Goal: Information Seeking & Learning: Learn about a topic

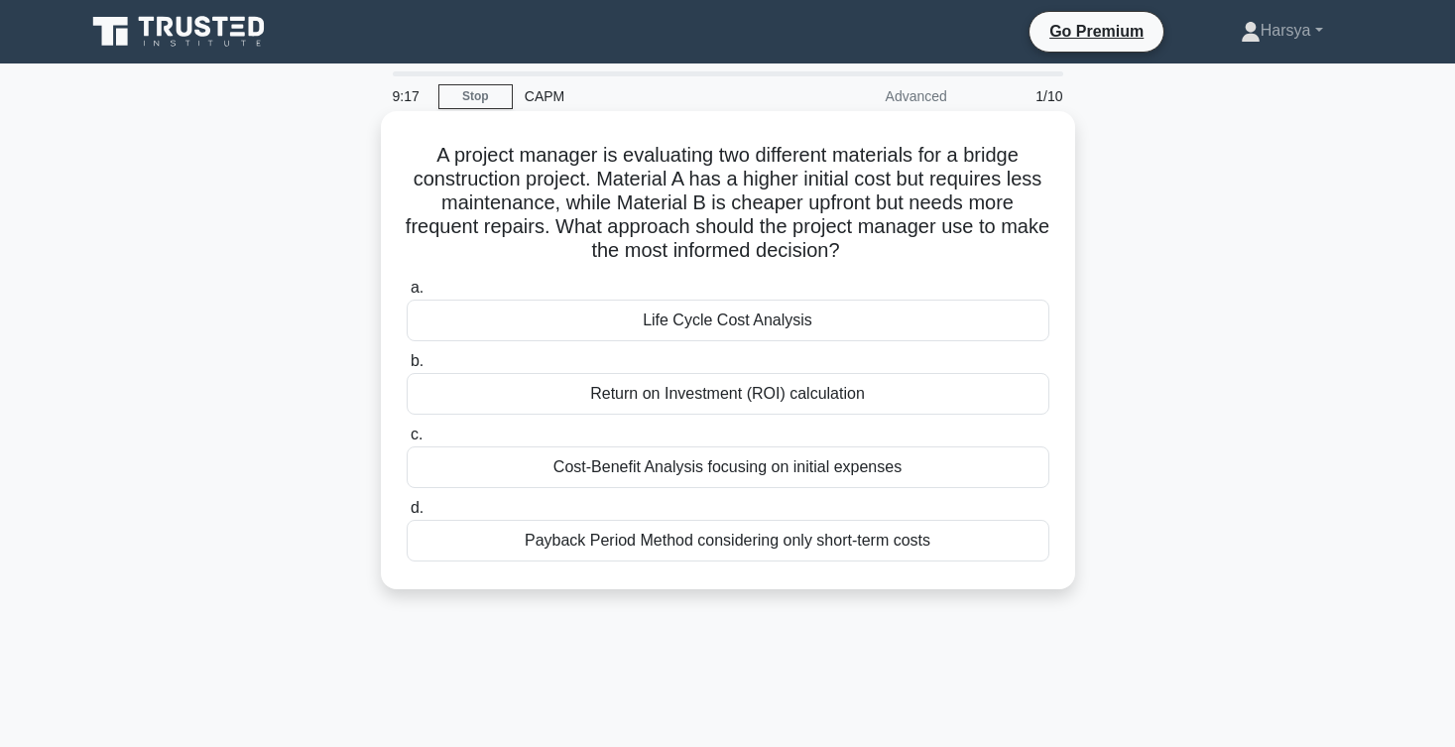
click at [818, 326] on div "Life Cycle Cost Analysis" at bounding box center [728, 321] width 643 height 42
click at [407, 295] on input "a. Life Cycle Cost Analysis" at bounding box center [407, 288] width 0 height 13
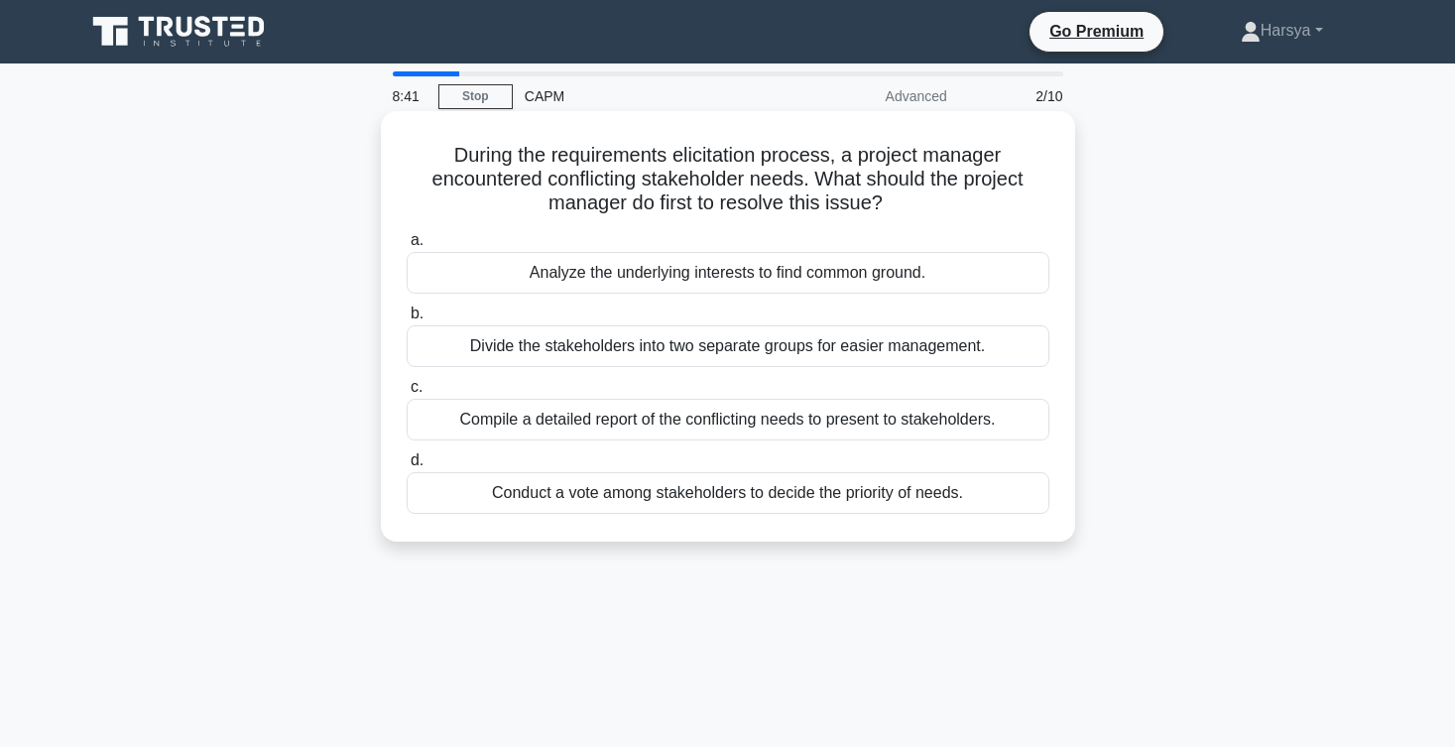
click at [913, 267] on div "Analyze the underlying interests to find common ground." at bounding box center [728, 273] width 643 height 42
click at [407, 247] on input "a. Analyze the underlying interests to find common ground." at bounding box center [407, 240] width 0 height 13
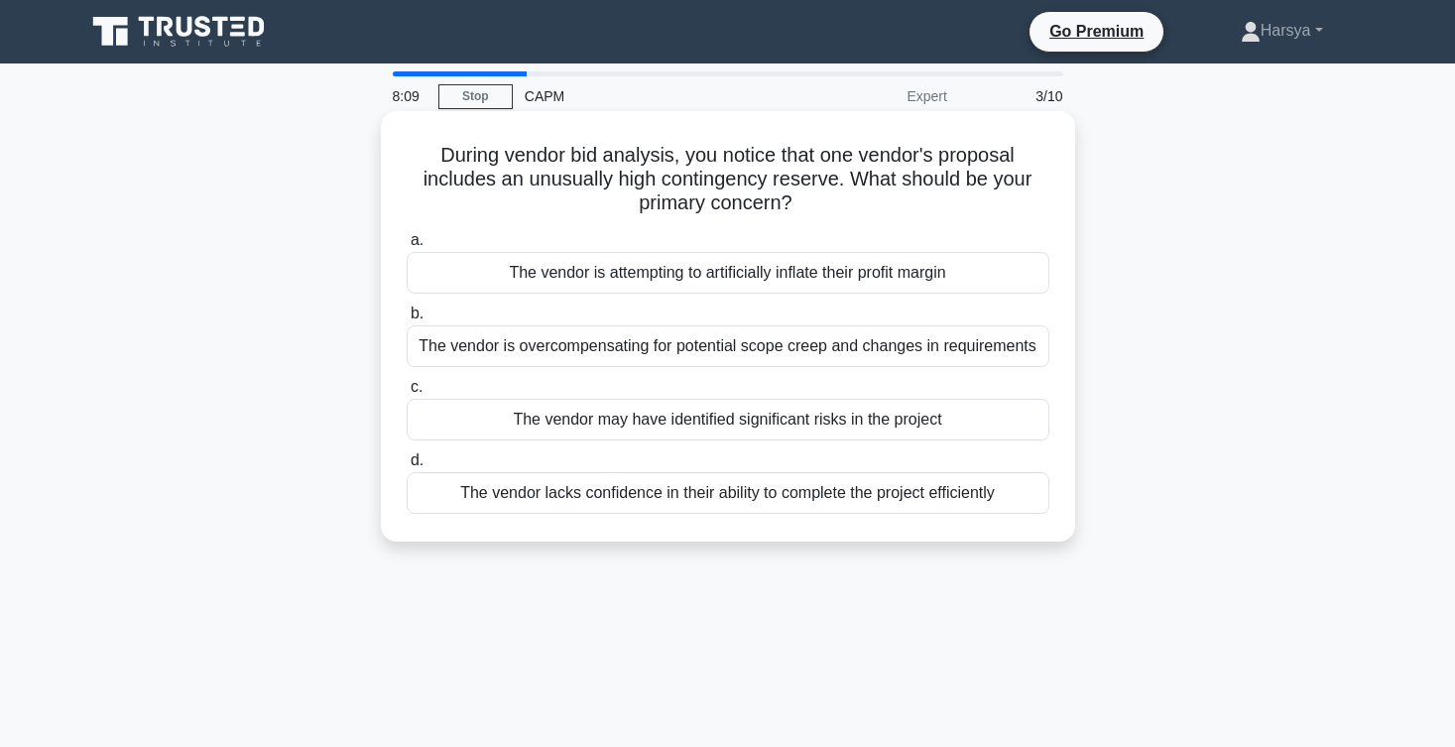
drag, startPoint x: 437, startPoint y: 152, endPoint x: 769, endPoint y: 219, distance: 338.1
click at [769, 219] on div "During vendor bid analysis, you notice that one vendor's proposal includes an u…" at bounding box center [728, 326] width 679 height 415
copy h5 "During vendor bid analysis, you notice that one vendor's proposal includes an u…"
click at [937, 284] on div "The vendor is attempting to artificially inflate their profit margin" at bounding box center [728, 273] width 643 height 42
click at [407, 247] on input "a. The vendor is attempting to artificially inflate their profit margin" at bounding box center [407, 240] width 0 height 13
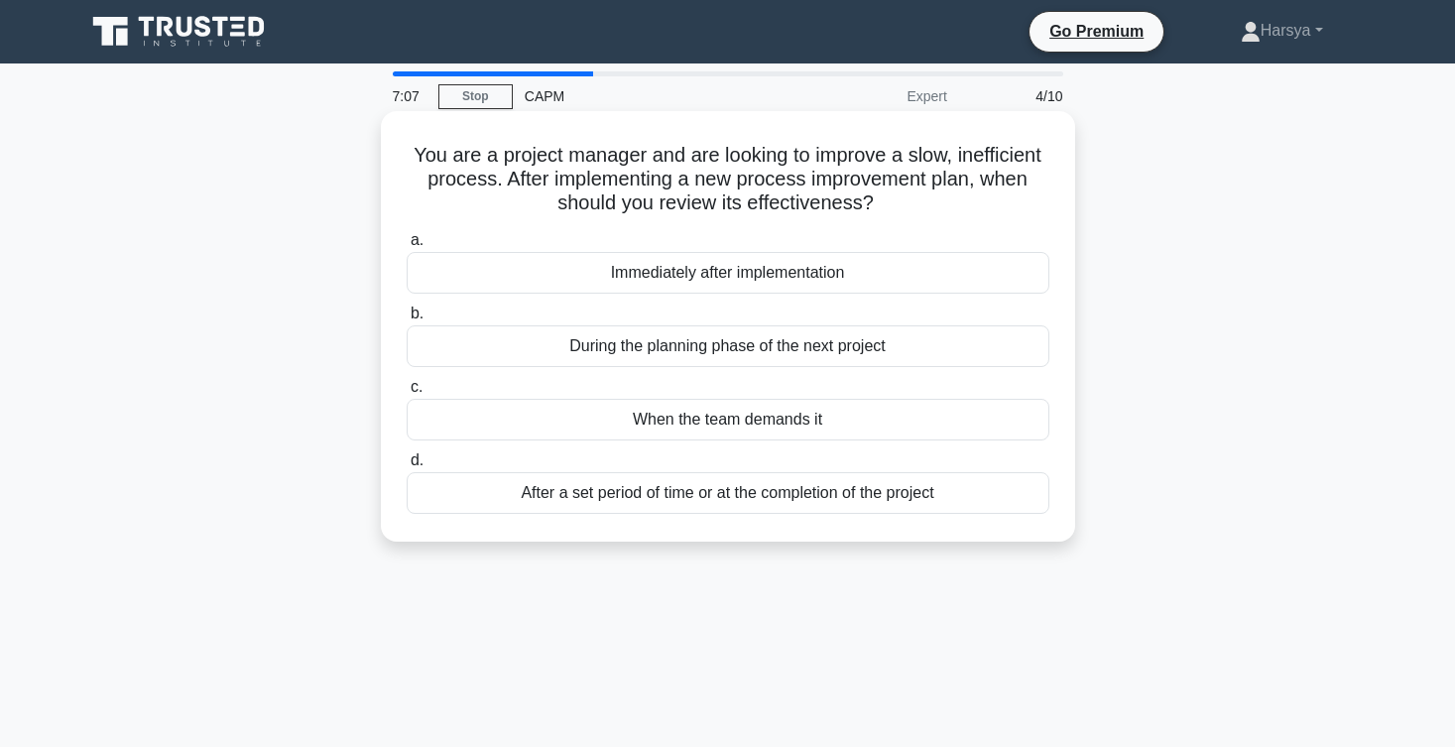
click at [914, 273] on div "Immediately after implementation" at bounding box center [728, 273] width 643 height 42
click at [407, 247] on input "a. Immediately after implementation" at bounding box center [407, 240] width 0 height 13
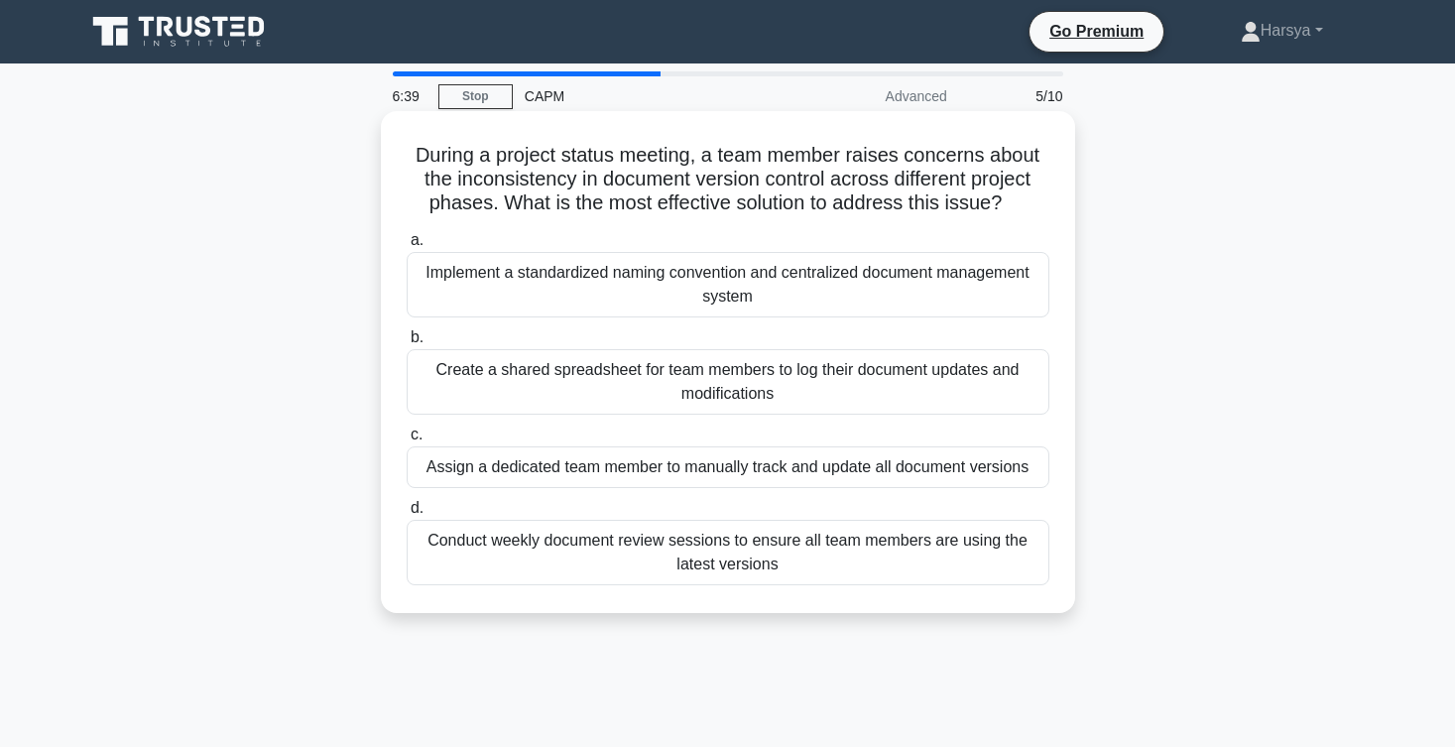
click at [965, 285] on div "Implement a standardized naming convention and centralized document management …" at bounding box center [728, 284] width 643 height 65
click at [407, 247] on input "a. Implement a standardized naming convention and centralized document manageme…" at bounding box center [407, 240] width 0 height 13
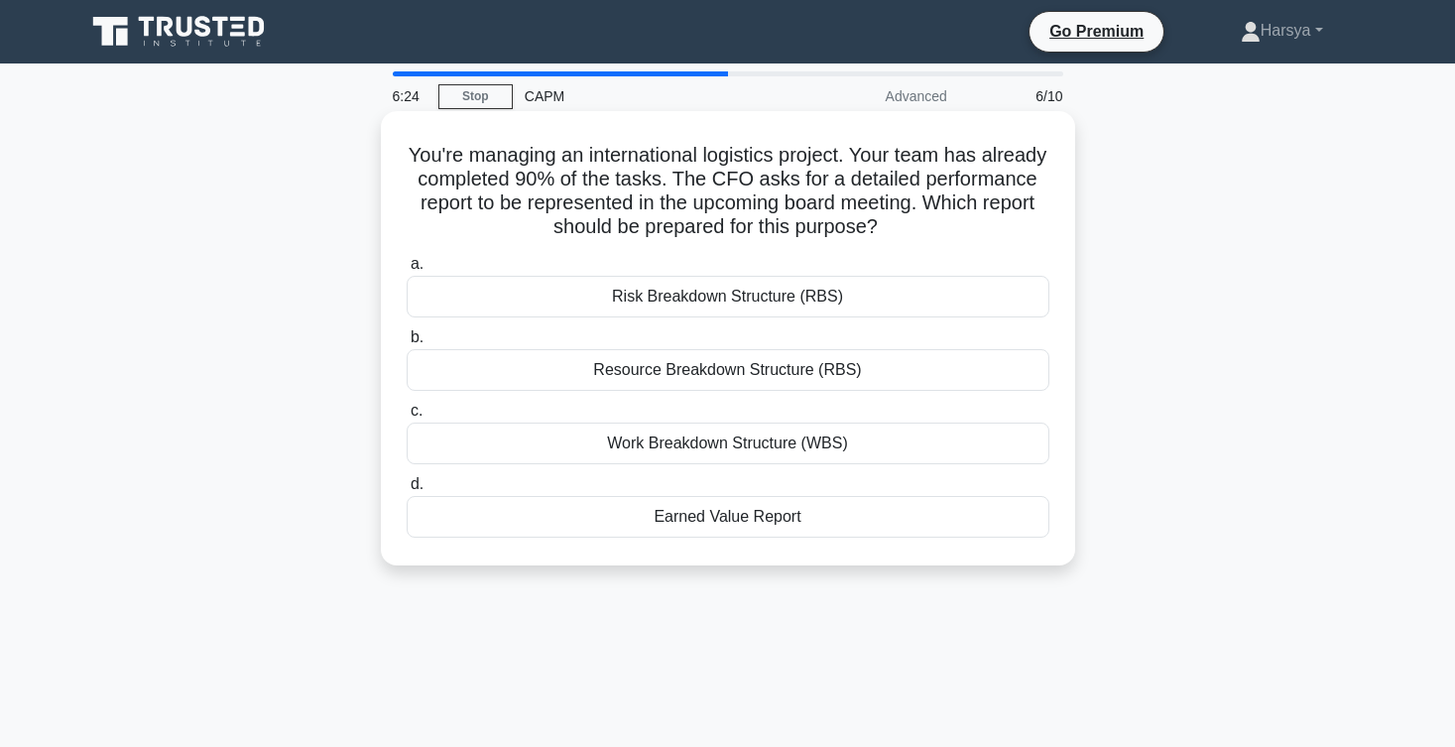
click at [956, 454] on div "Work Breakdown Structure (WBS)" at bounding box center [728, 444] width 643 height 42
click at [407, 418] on input "c. Work Breakdown Structure (WBS)" at bounding box center [407, 411] width 0 height 13
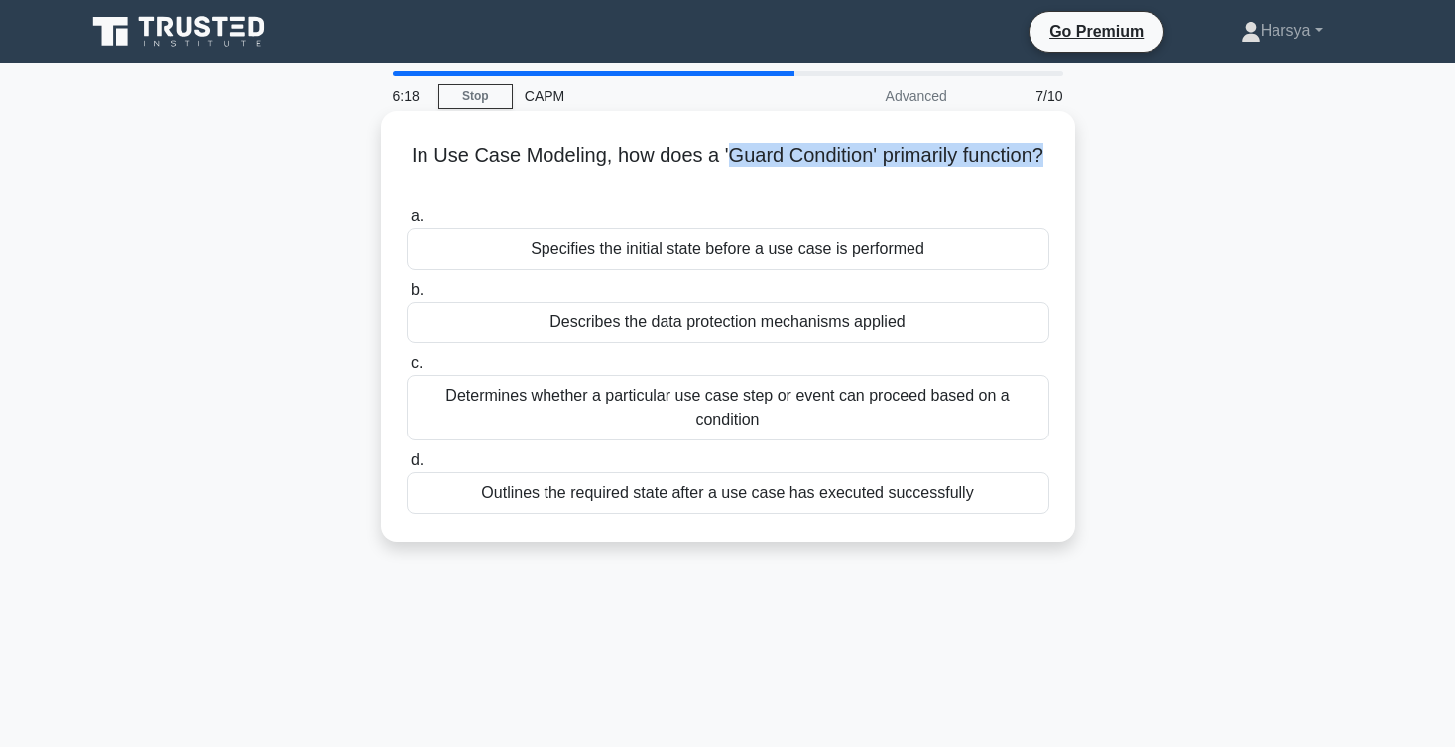
drag, startPoint x: 733, startPoint y: 158, endPoint x: 862, endPoint y: 176, distance: 130.2
click at [862, 176] on h5 "In Use Case Modeling, how does a 'Guard Condition' primarily function? .spinner…" at bounding box center [728, 168] width 647 height 50
click at [901, 417] on div "Determines whether a particular use case step or event can proceed based on a c…" at bounding box center [728, 407] width 643 height 65
click at [407, 370] on input "c. Determines whether a particular use case step or event can proceed based on …" at bounding box center [407, 363] width 0 height 13
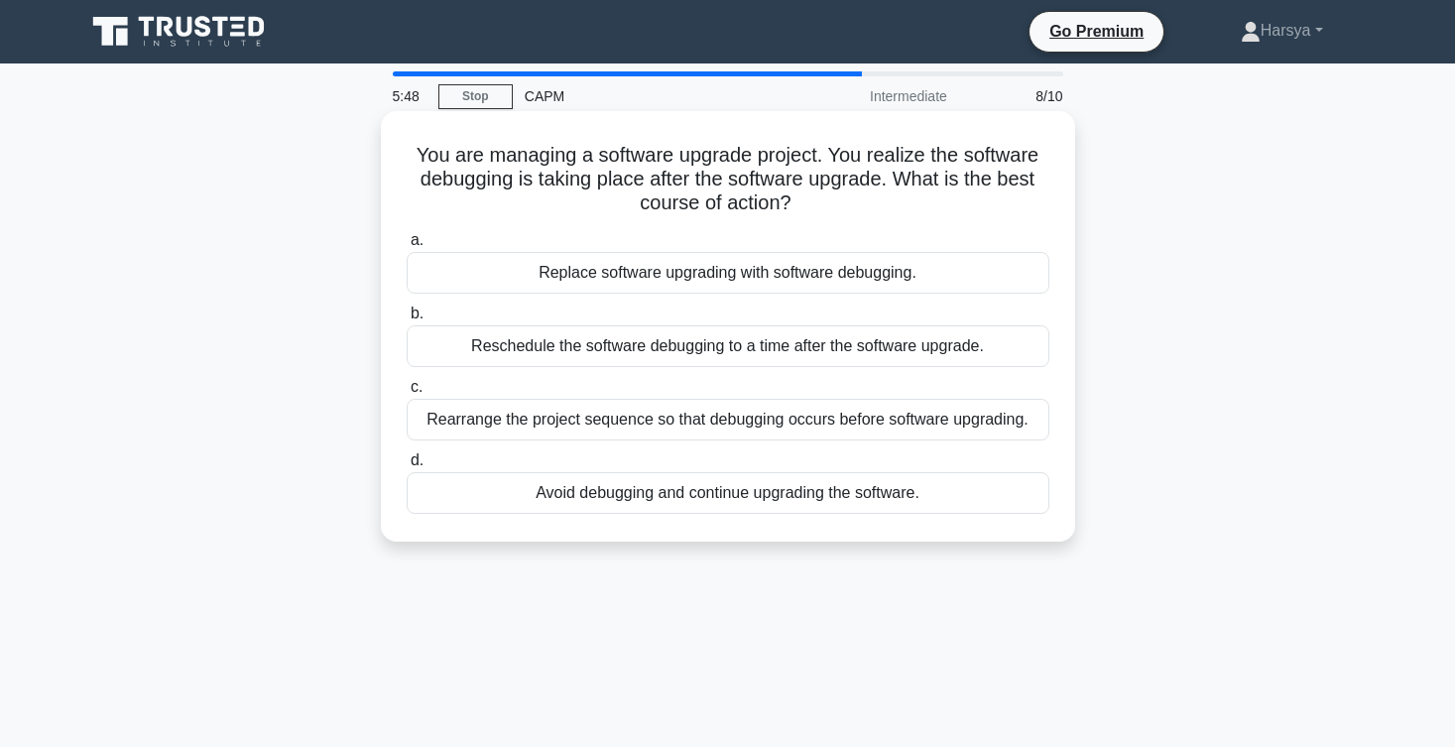
click at [1014, 431] on div "Rearrange the project sequence so that debugging occurs before software upgradi…" at bounding box center [728, 420] width 643 height 42
click at [407, 394] on input "c. Rearrange the project sequence so that debugging occurs before software upgr…" at bounding box center [407, 387] width 0 height 13
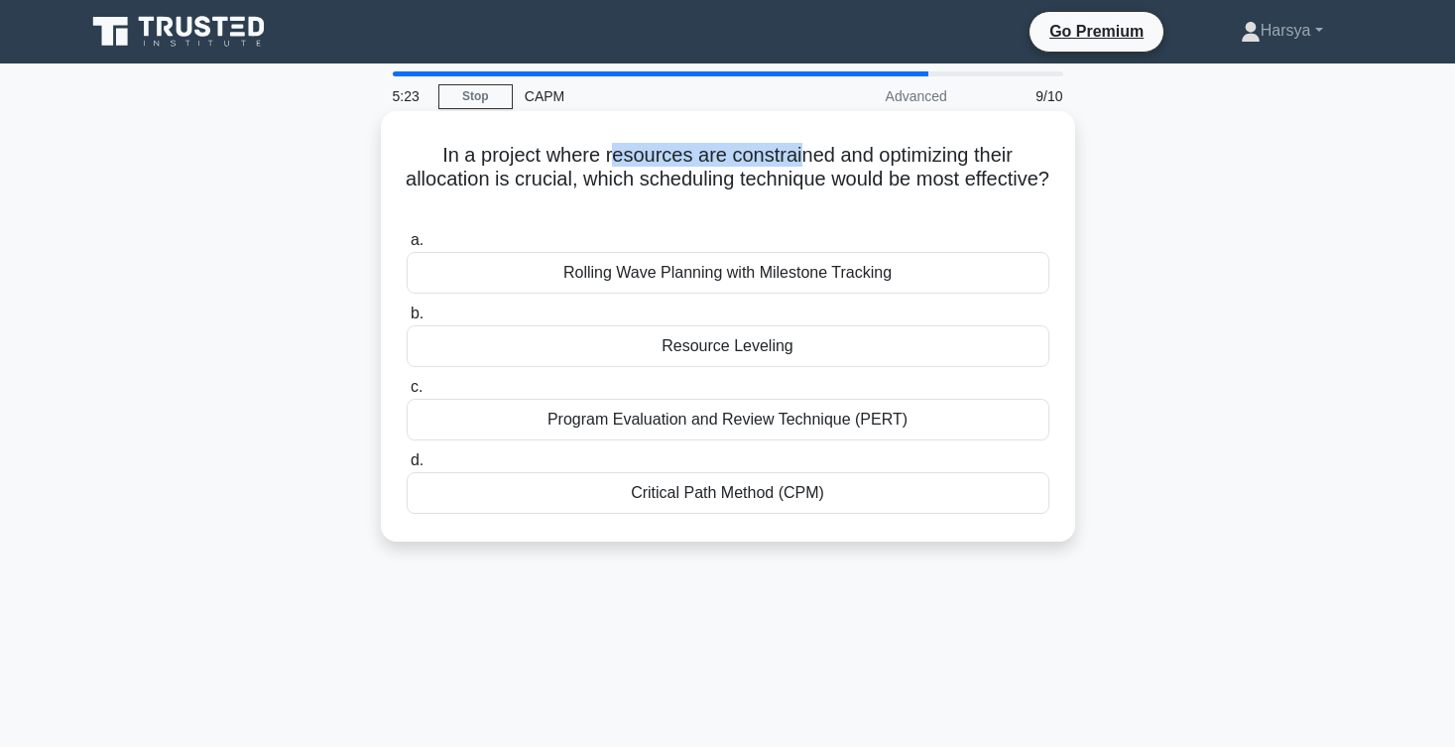
drag, startPoint x: 614, startPoint y: 155, endPoint x: 803, endPoint y: 164, distance: 188.7
click at [803, 164] on h5 "In a project where resources are constrained and optimizing their allocation is…" at bounding box center [728, 179] width 647 height 73
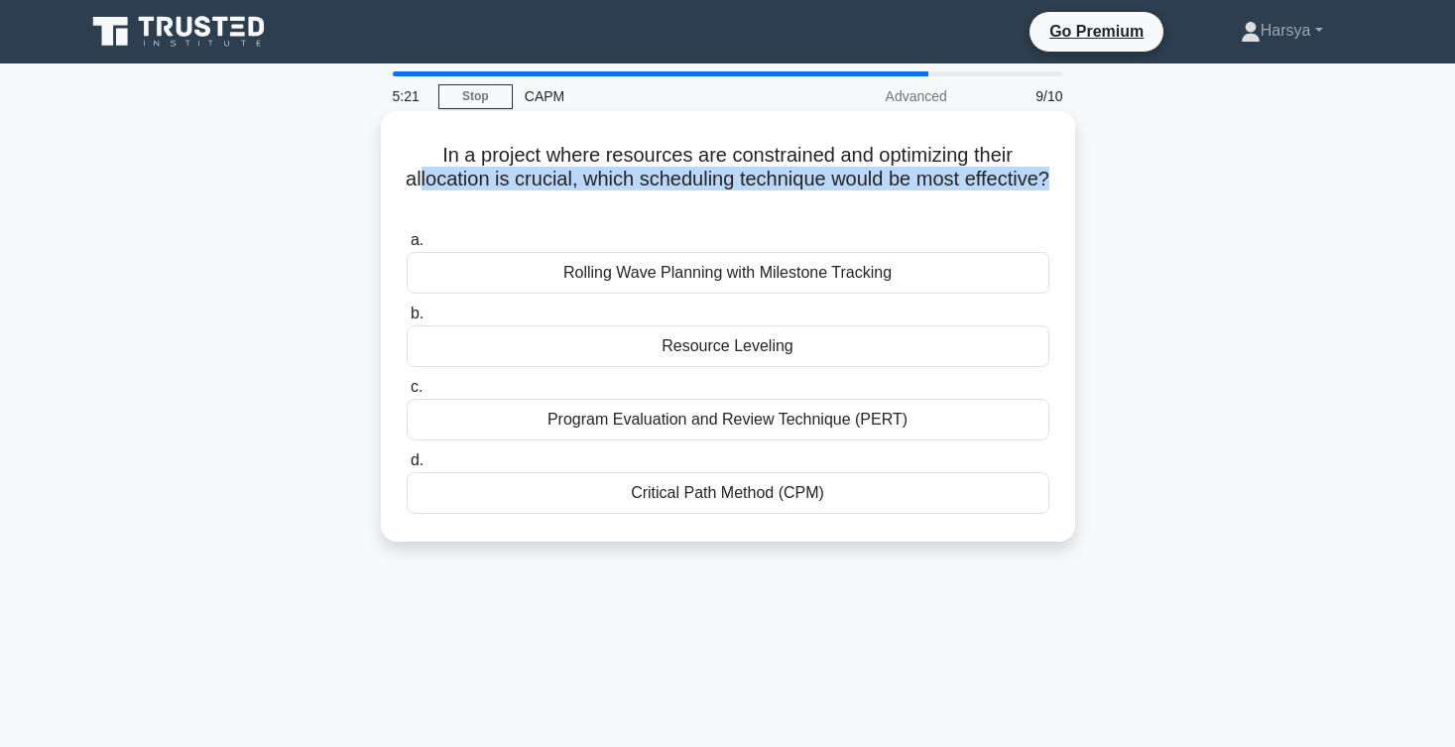
drag, startPoint x: 423, startPoint y: 182, endPoint x: 563, endPoint y: 196, distance: 141.6
click at [563, 196] on h5 "In a project where resources are constrained and optimizing their allocation is…" at bounding box center [728, 179] width 647 height 73
click at [839, 352] on div "Resource Leveling" at bounding box center [728, 346] width 643 height 42
click at [407, 320] on input "b. Resource Leveling" at bounding box center [407, 314] width 0 height 13
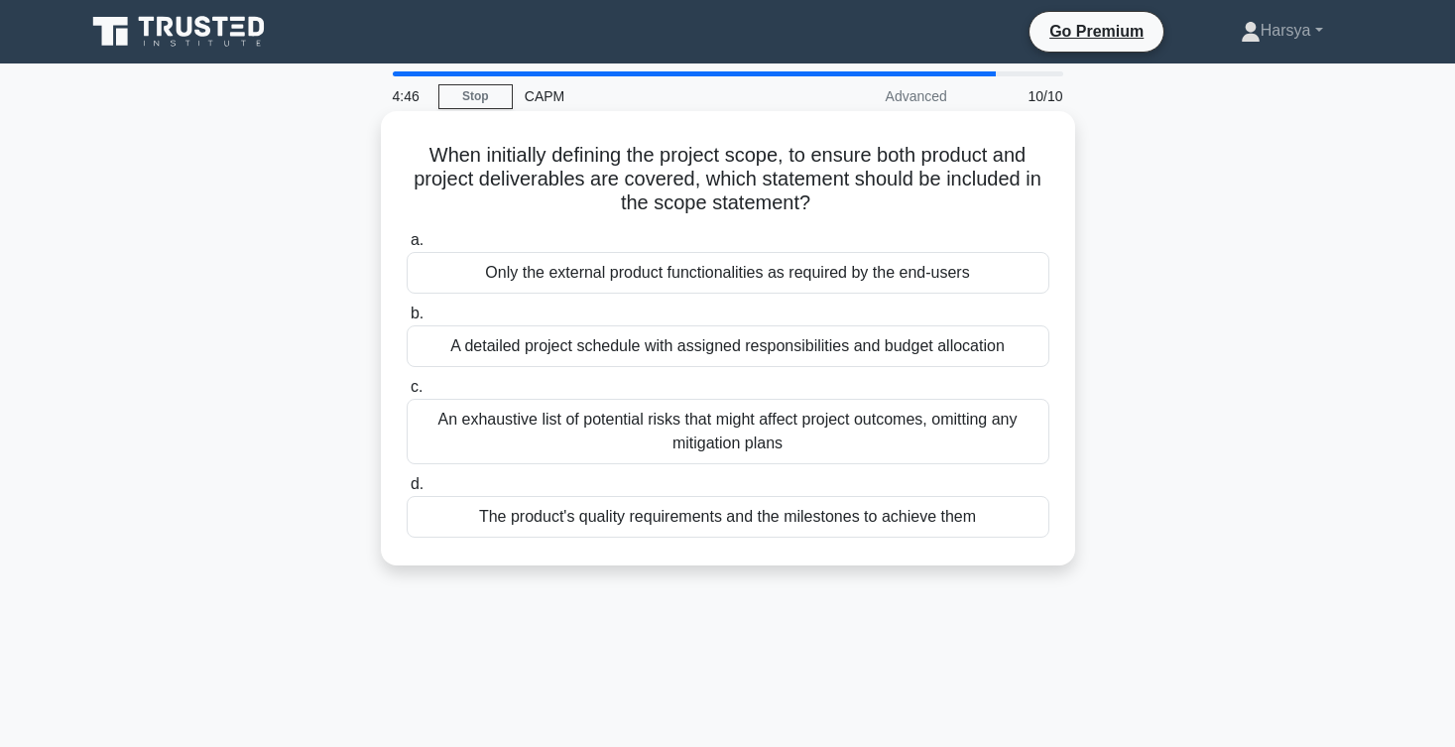
click at [878, 355] on div "A detailed project schedule with assigned responsibilities and budget allocation" at bounding box center [728, 346] width 643 height 42
click at [407, 320] on input "b. A detailed project schedule with assigned responsibilities and budget alloca…" at bounding box center [407, 314] width 0 height 13
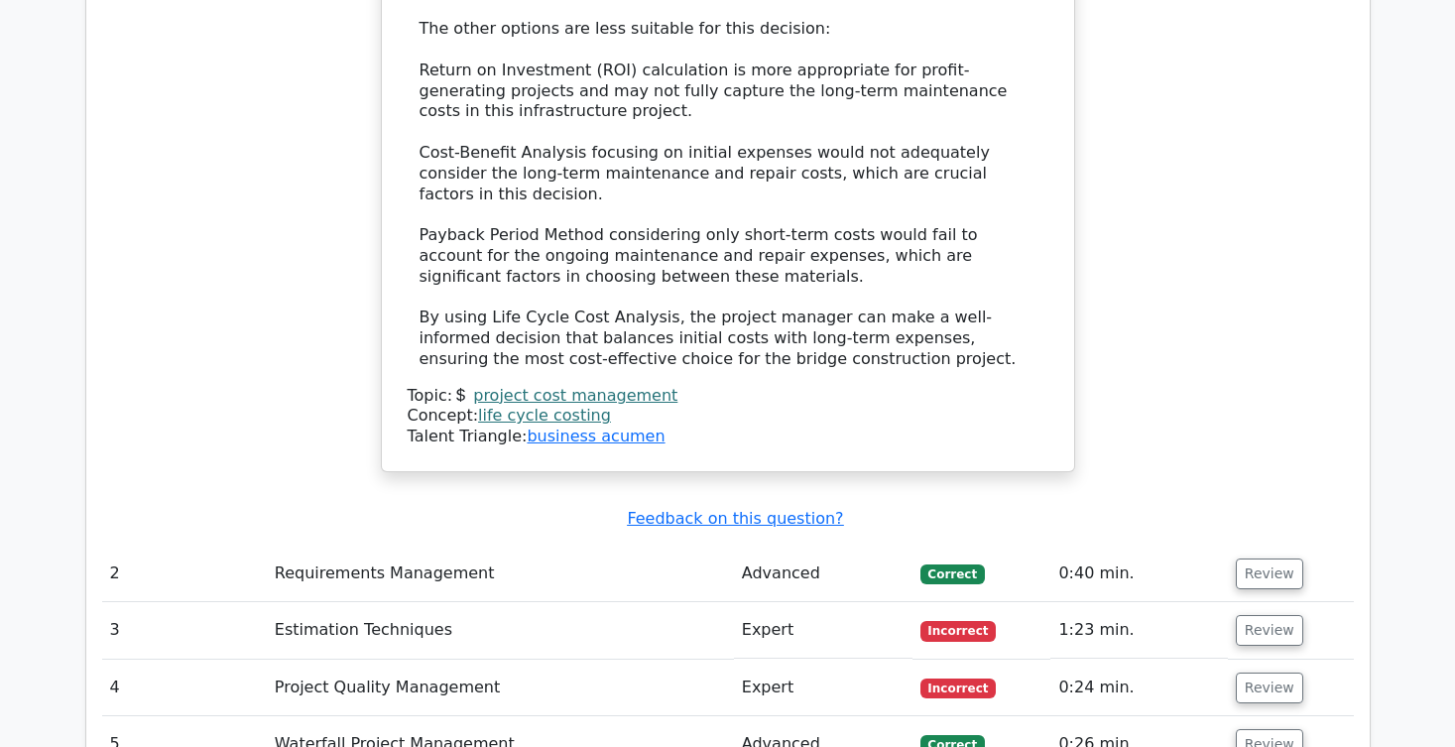
scroll to position [2800, 0]
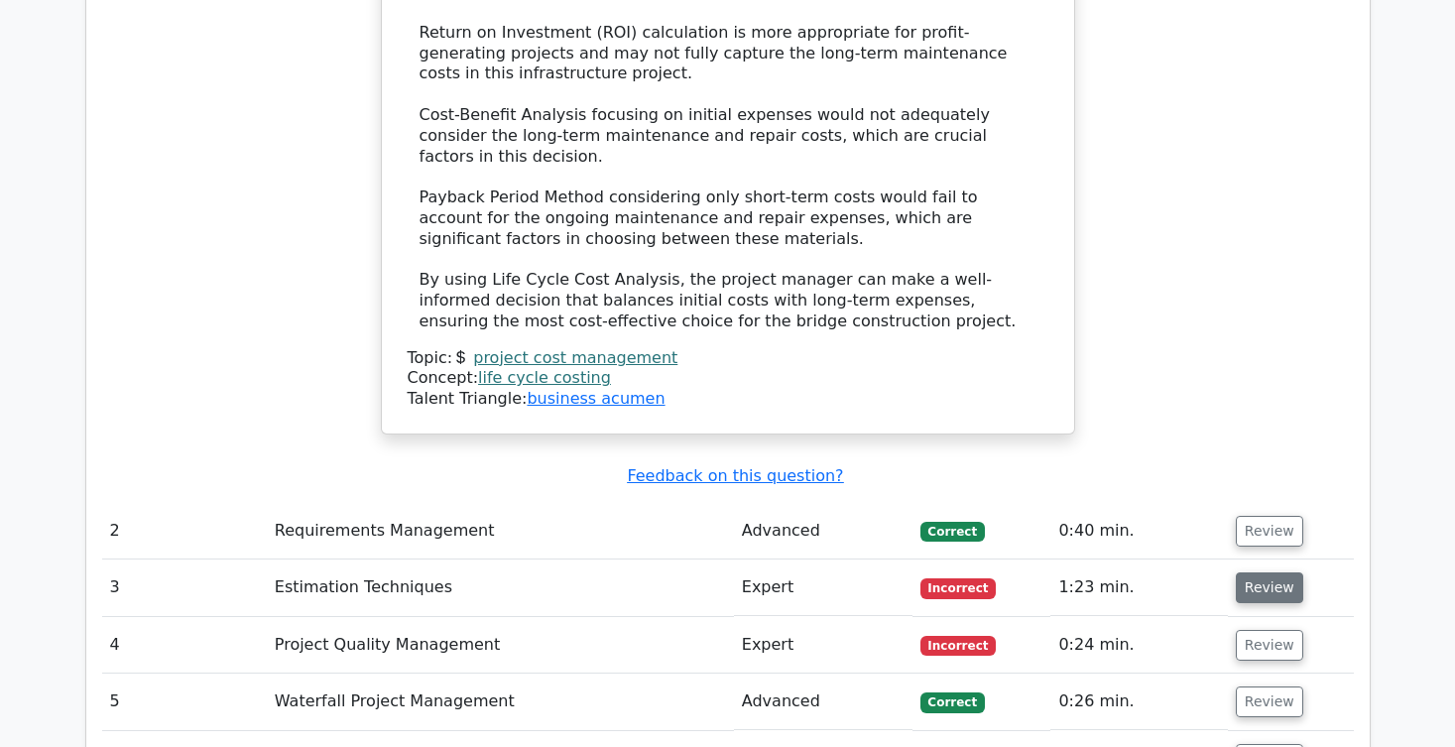
click at [1255, 572] on button "Review" at bounding box center [1269, 587] width 67 height 31
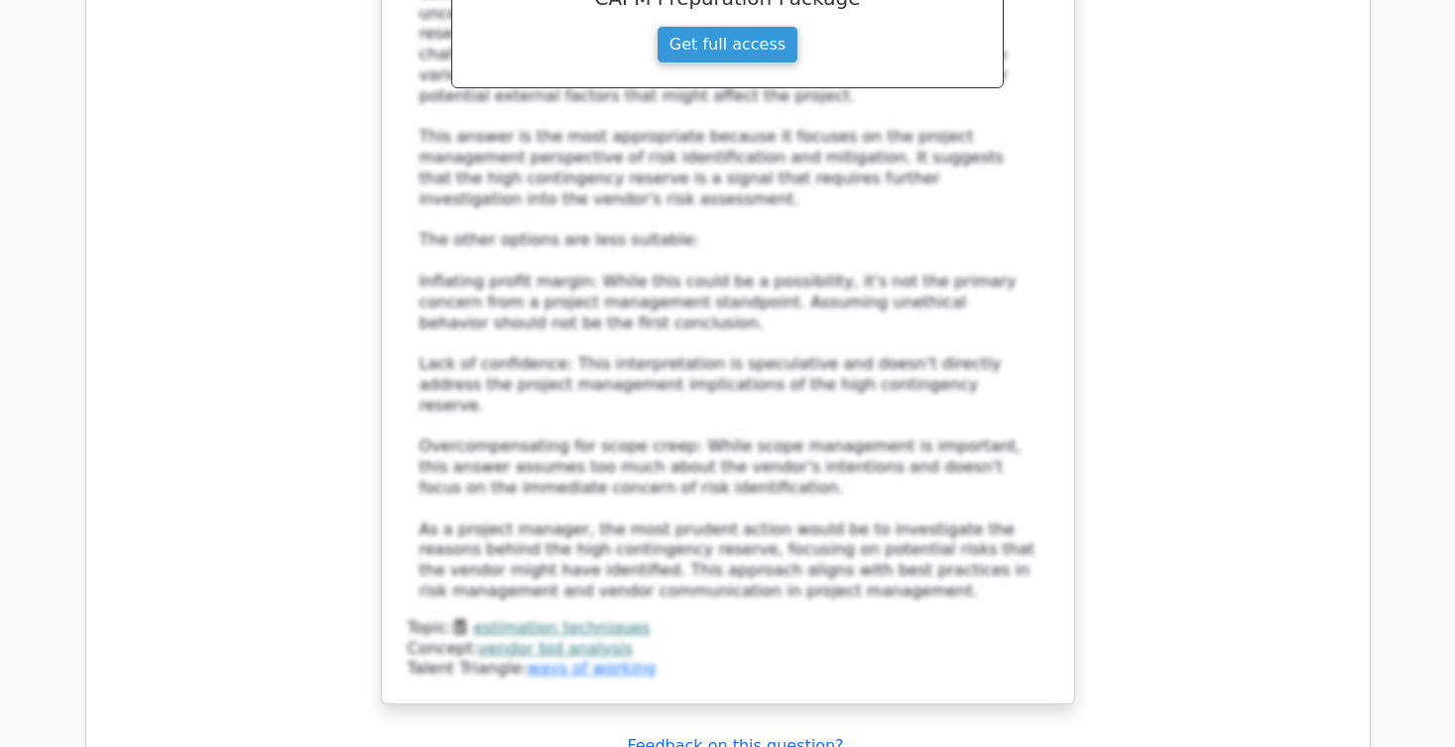
scroll to position [4110, 0]
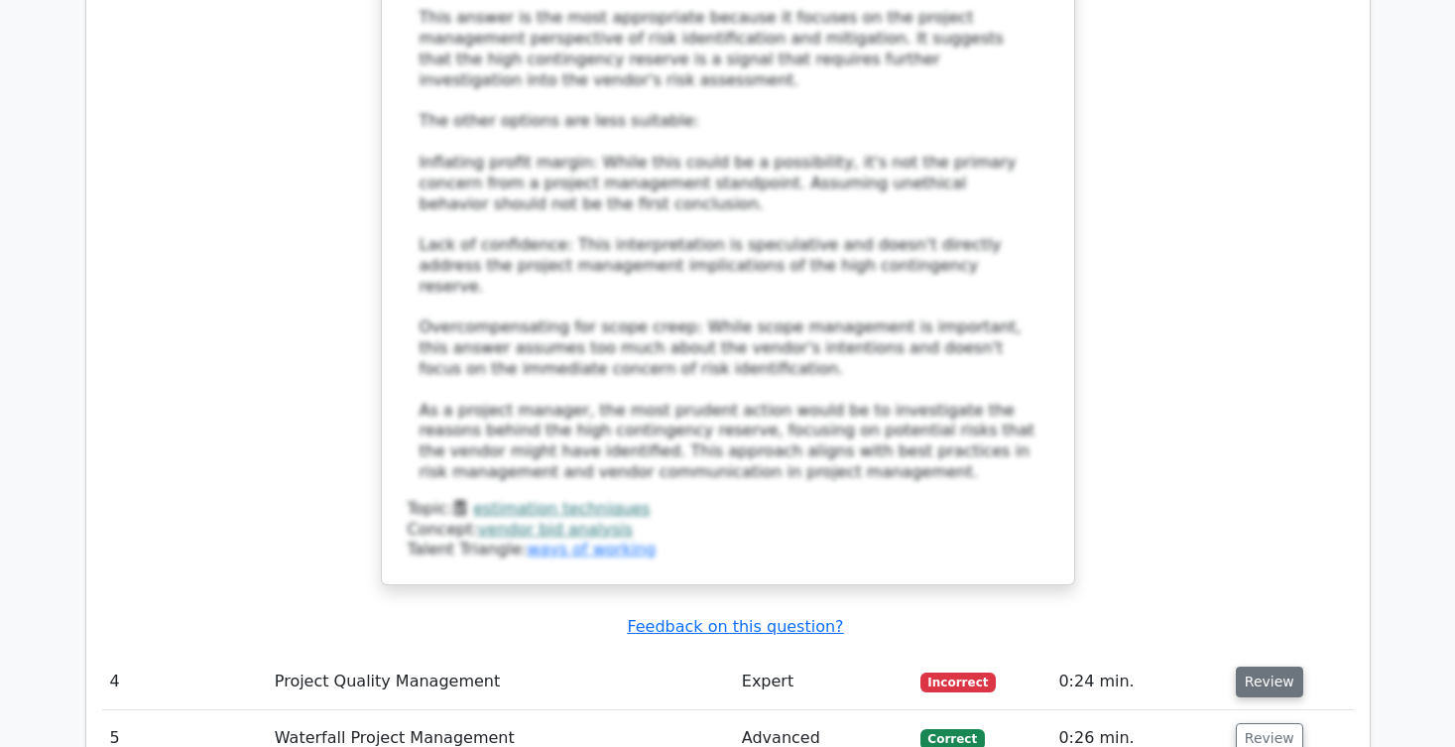
click at [1246, 667] on button "Review" at bounding box center [1269, 682] width 67 height 31
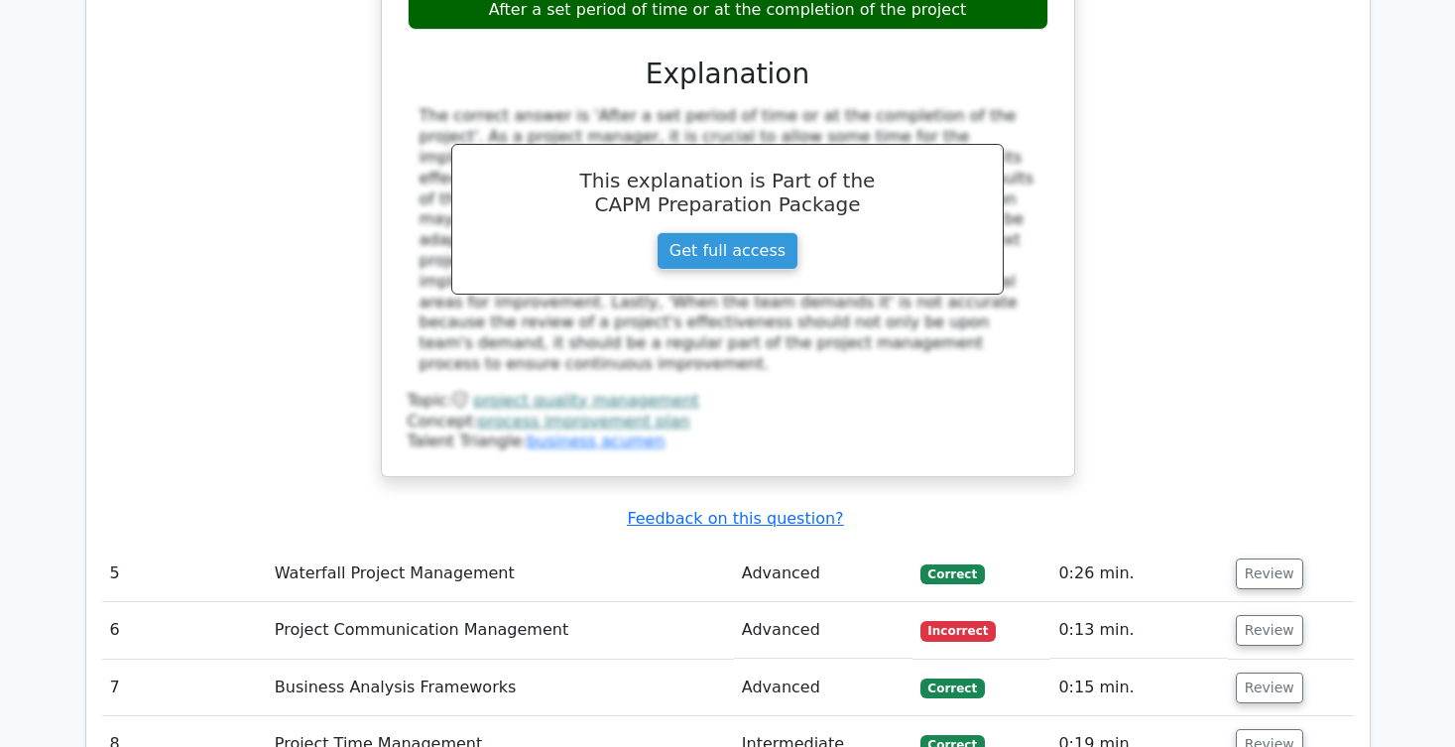
scroll to position [5176, 0]
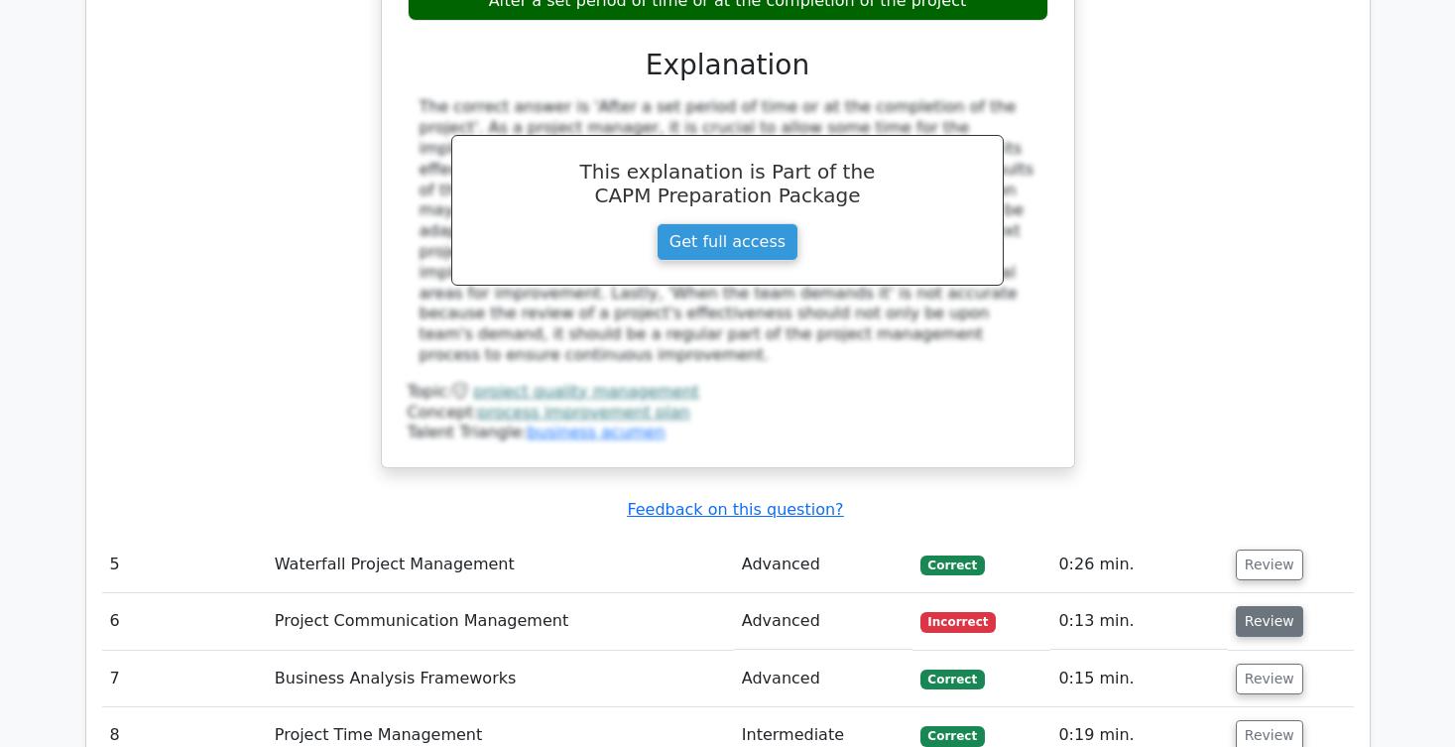
click at [1259, 606] on button "Review" at bounding box center [1269, 621] width 67 height 31
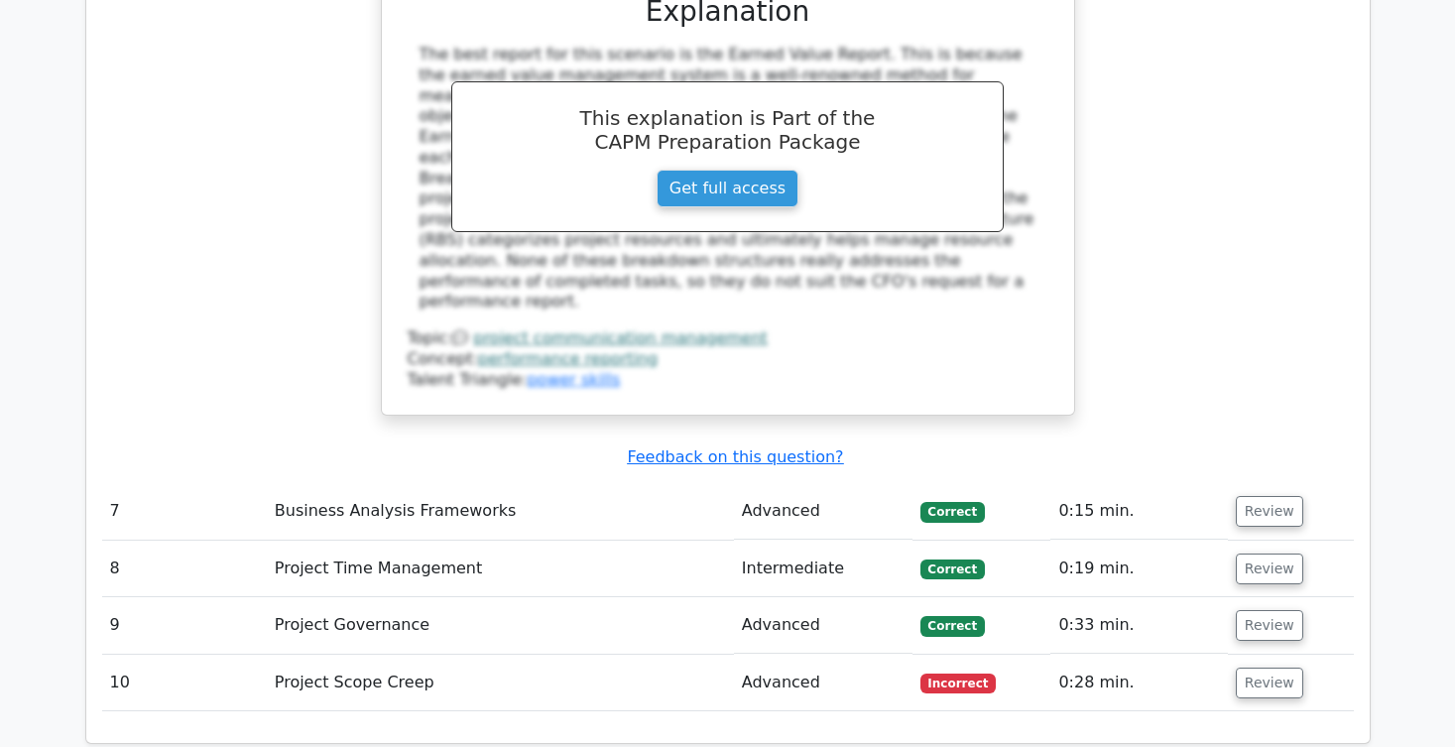
scroll to position [6284, 0]
click at [1265, 667] on button "Review" at bounding box center [1269, 682] width 67 height 31
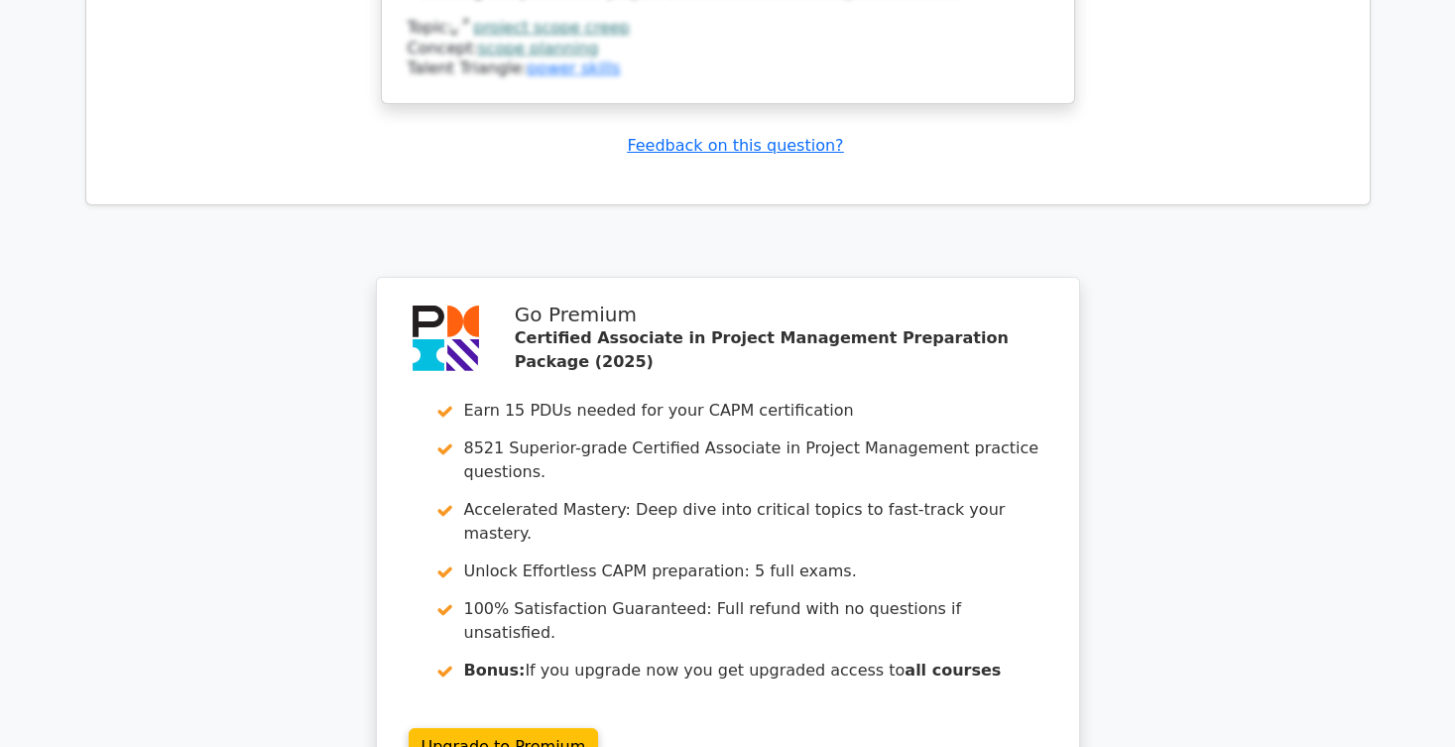
scroll to position [7924, 0]
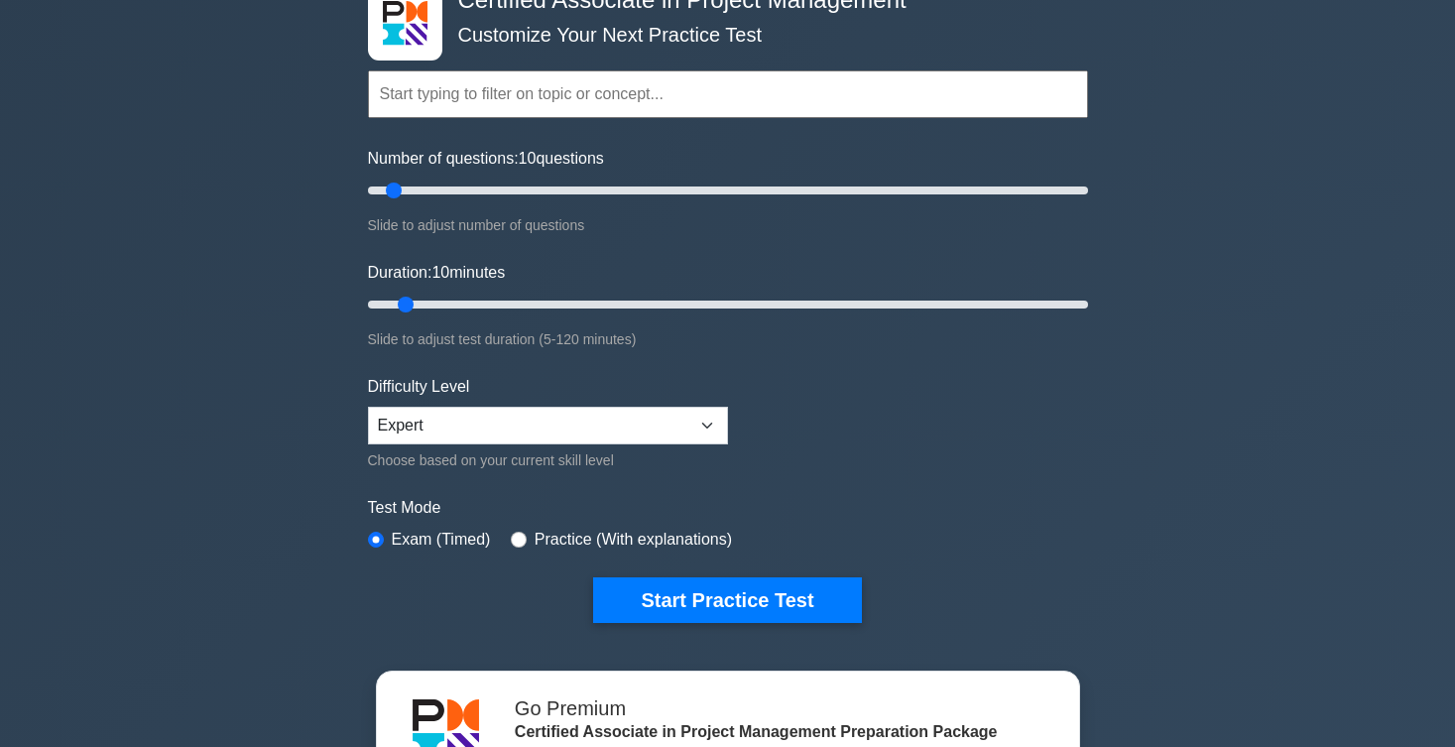
scroll to position [69, 0]
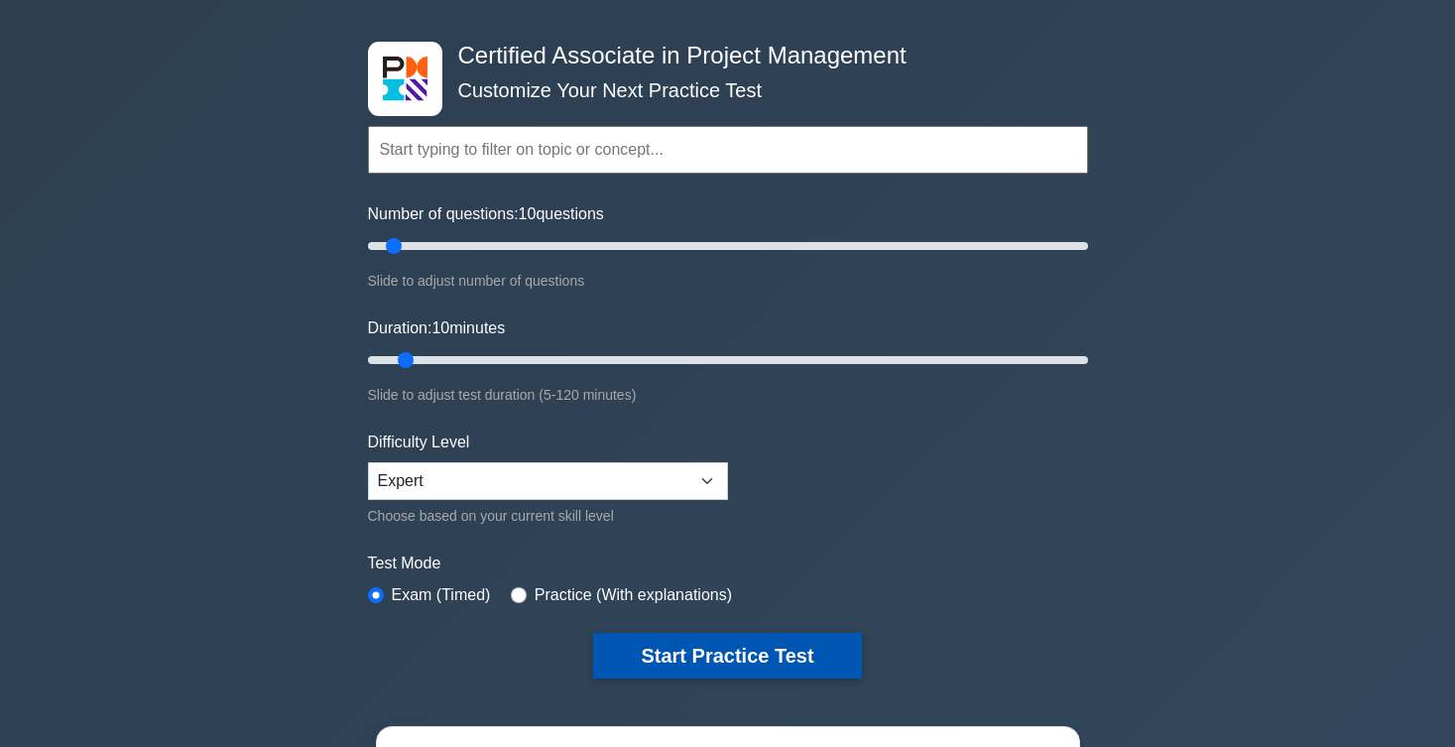
click at [688, 649] on button "Start Practice Test" at bounding box center [727, 656] width 268 height 46
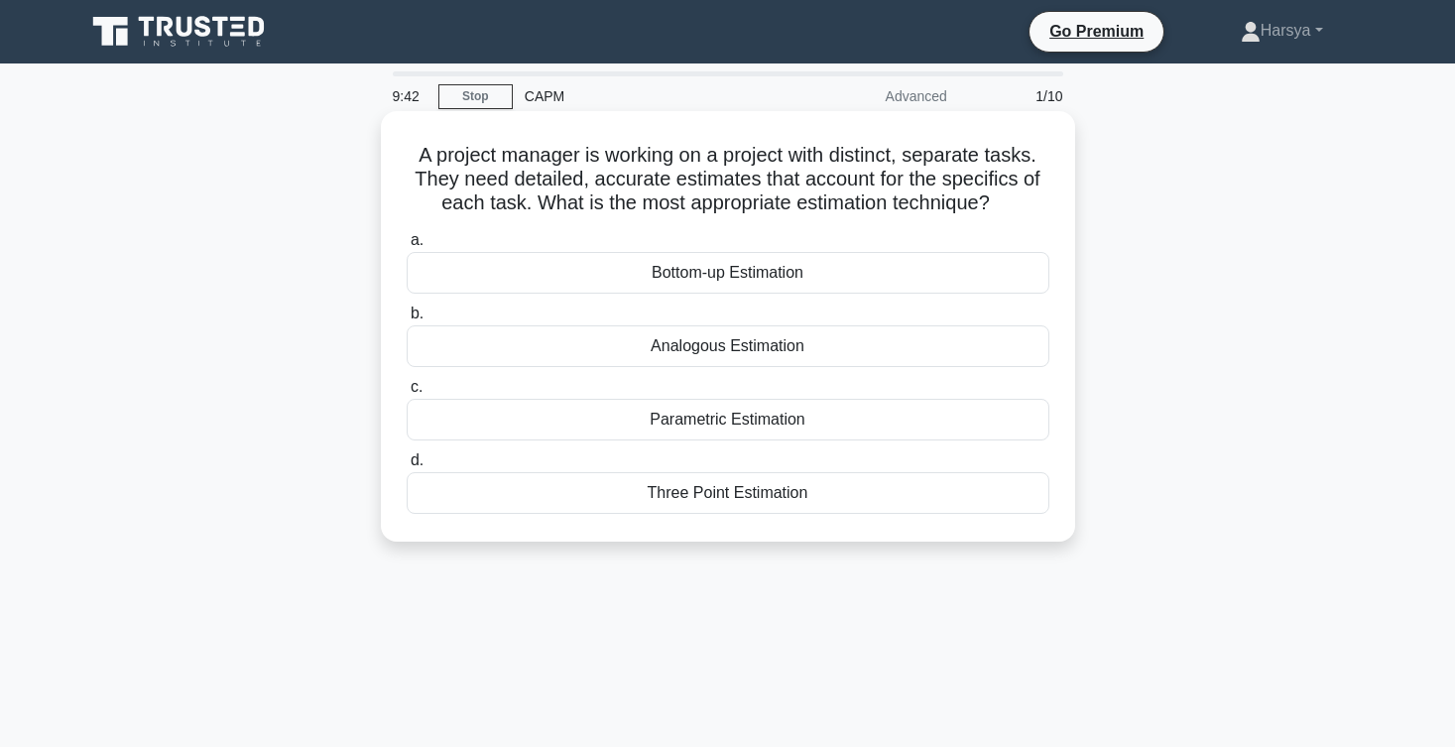
click at [727, 284] on div "Bottom-up Estimation" at bounding box center [728, 273] width 643 height 42
click at [407, 247] on input "a. Bottom-up Estimation" at bounding box center [407, 240] width 0 height 13
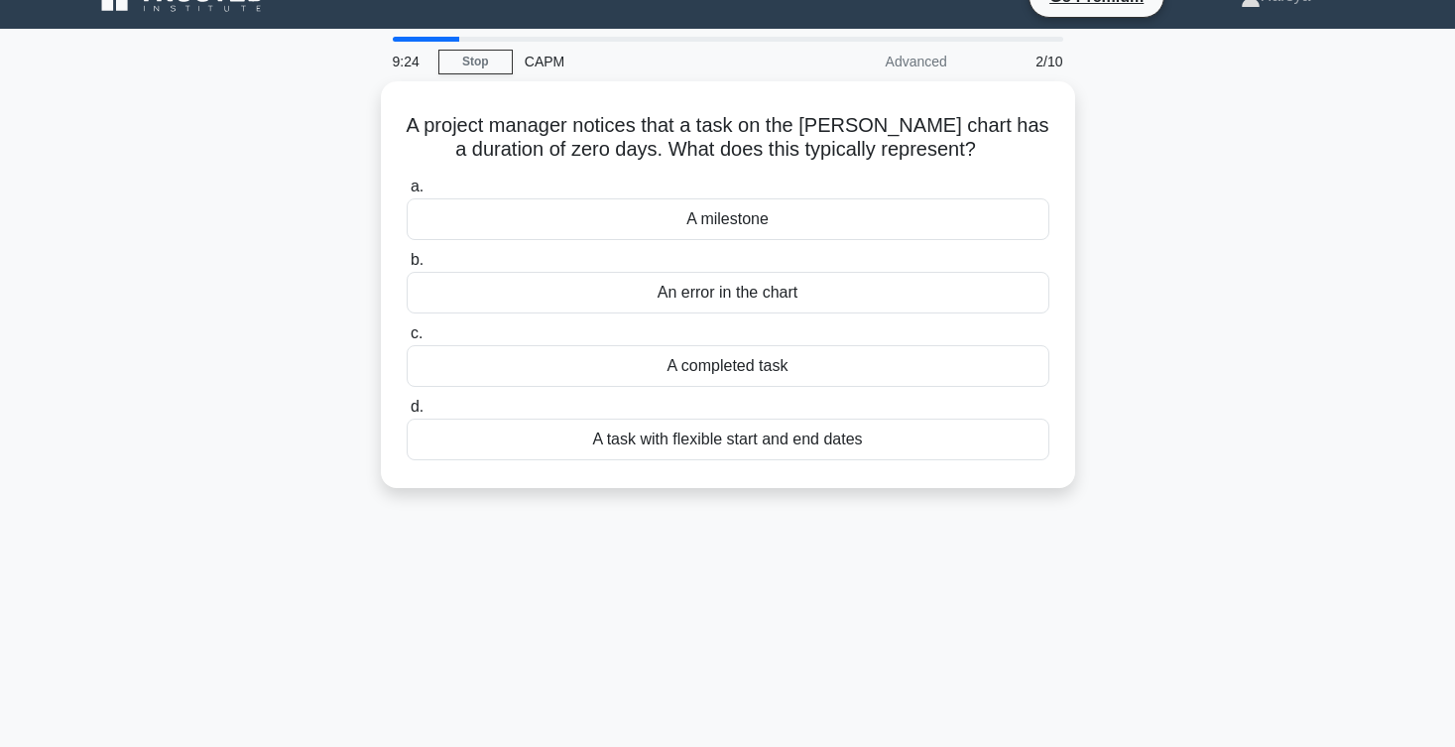
scroll to position [23, 0]
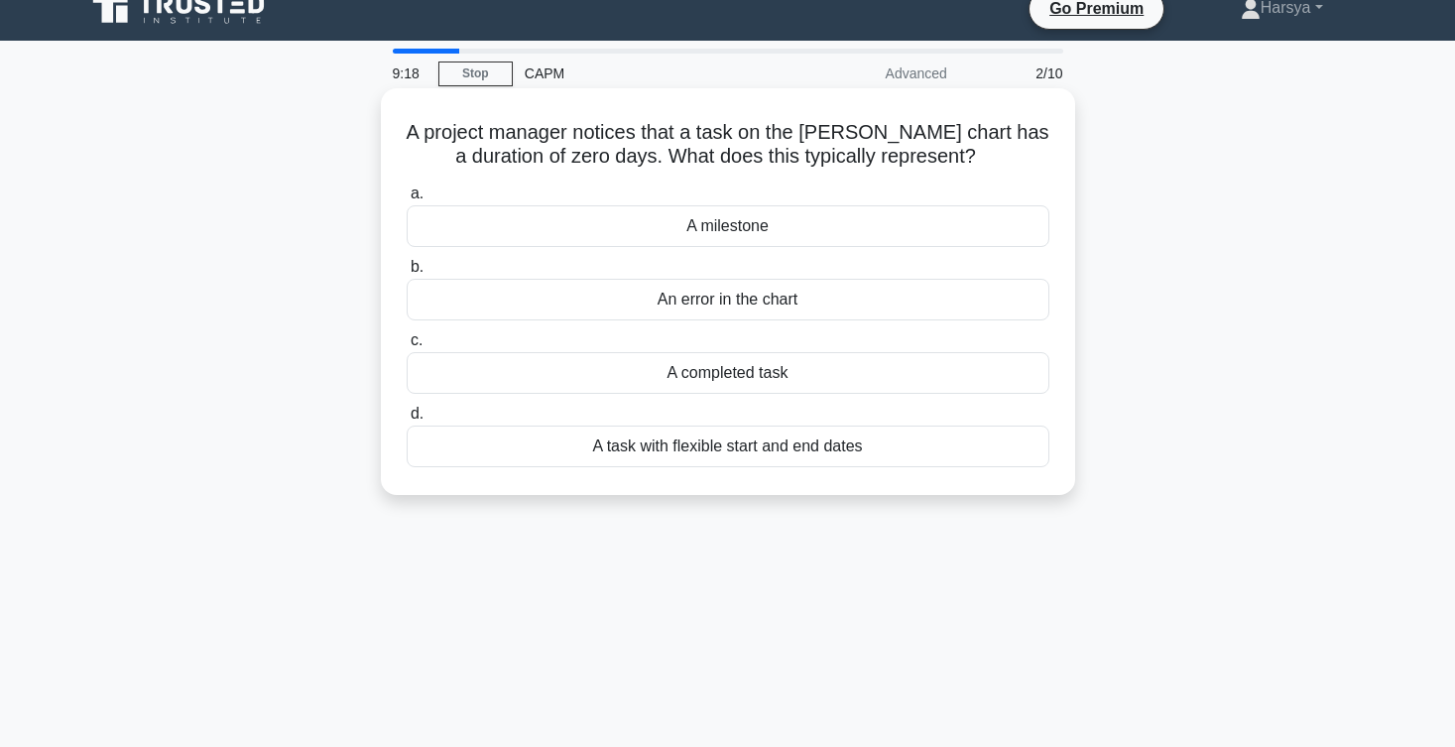
click at [785, 220] on div "A milestone" at bounding box center [728, 226] width 643 height 42
click at [407, 200] on input "a. A milestone" at bounding box center [407, 193] width 0 height 13
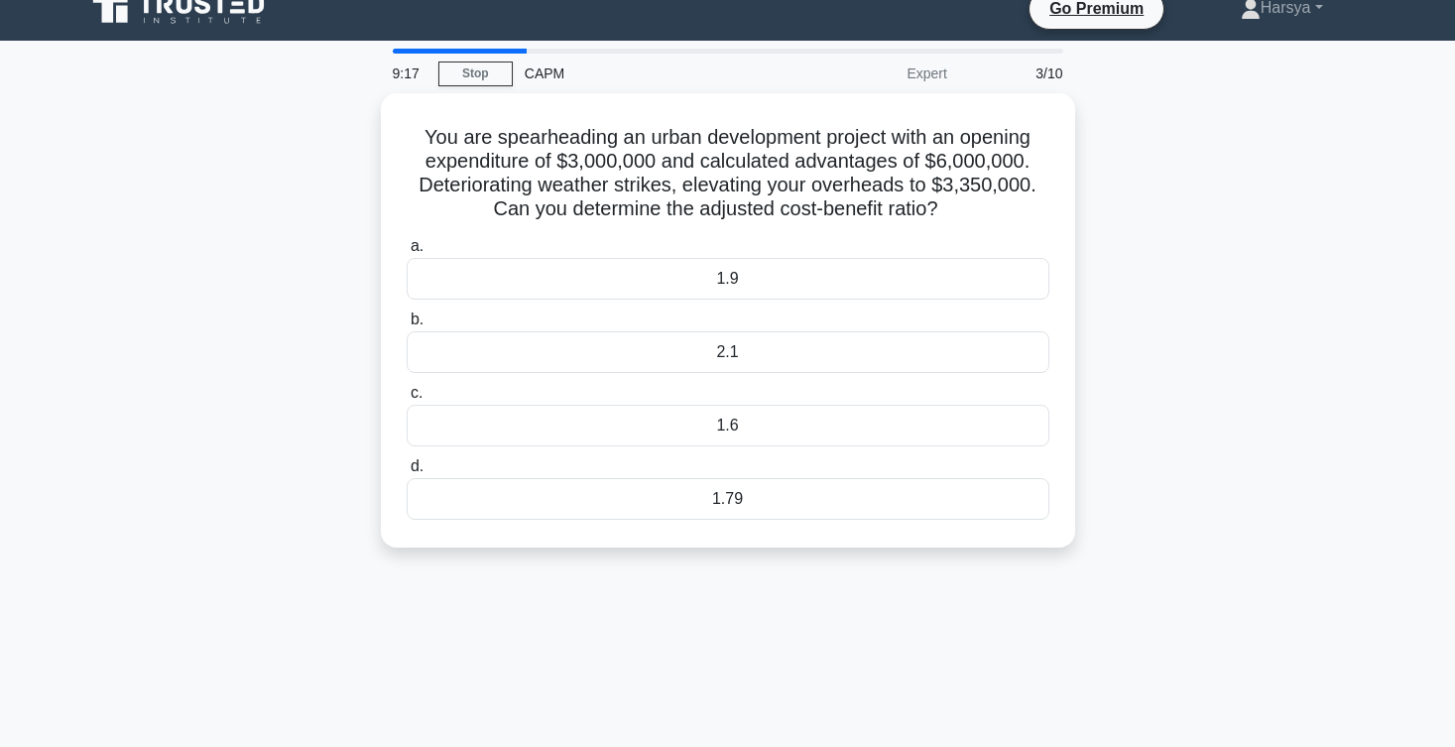
scroll to position [0, 0]
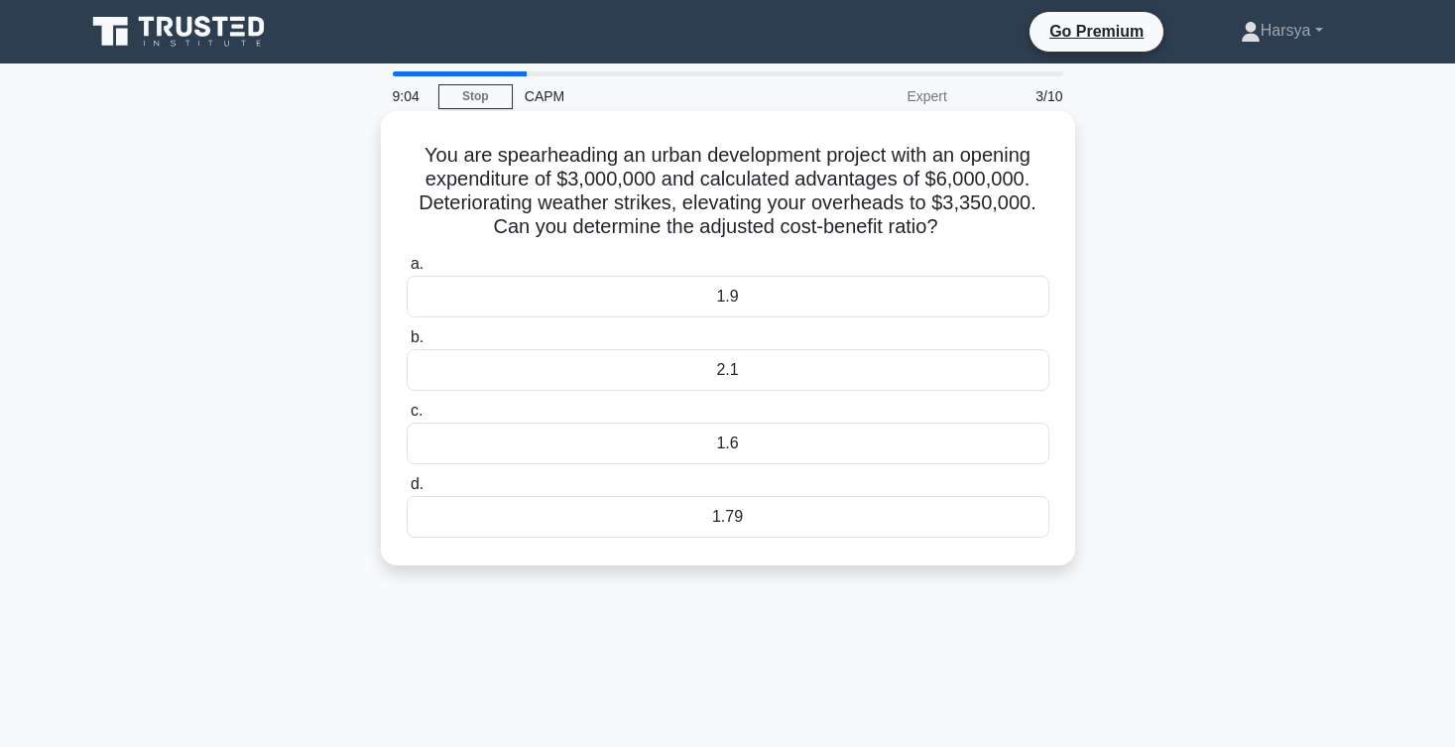
click at [804, 443] on div "1.6" at bounding box center [728, 444] width 643 height 42
click at [407, 418] on input "c. 1.6" at bounding box center [407, 411] width 0 height 13
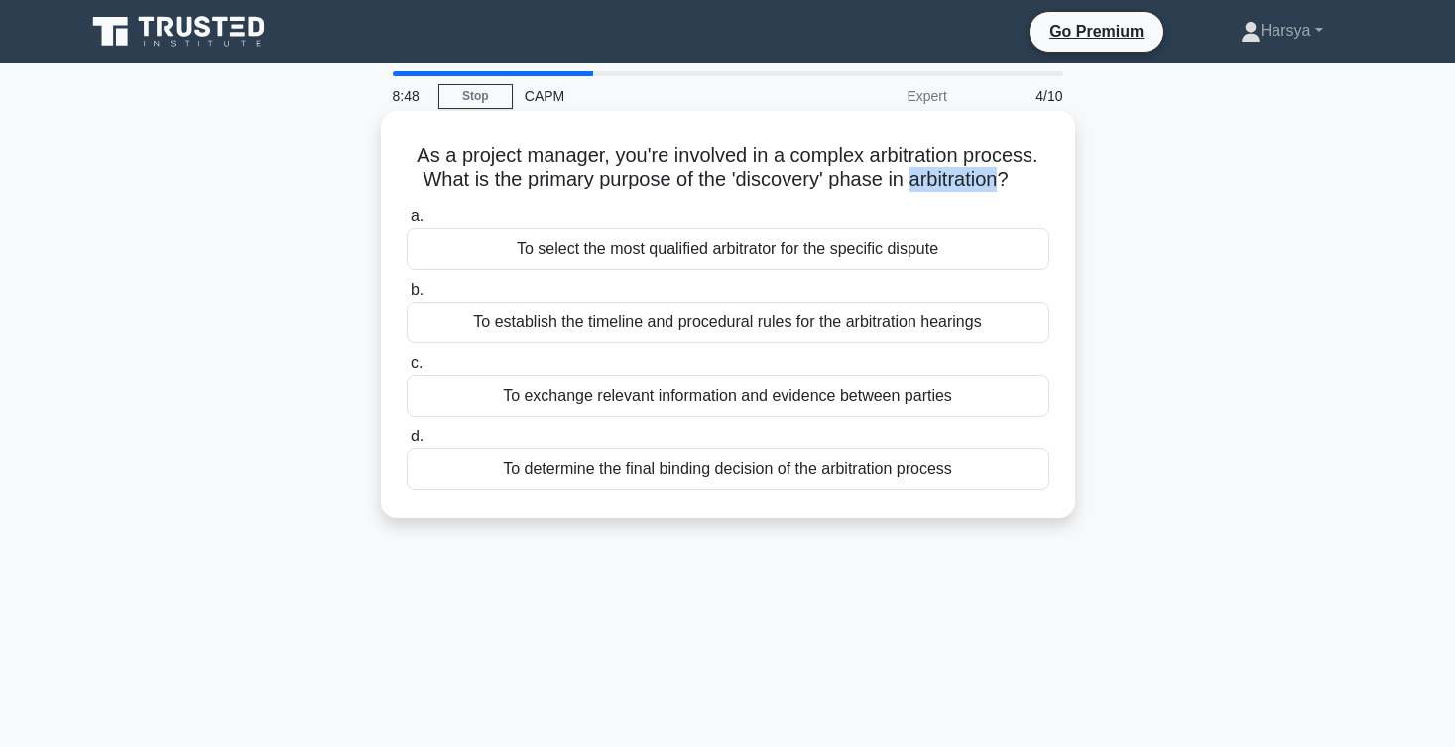
drag, startPoint x: 908, startPoint y: 178, endPoint x: 1001, endPoint y: 179, distance: 93.3
click at [1001, 179] on h5 "As a project manager, you're involved in a complex arbitration process. What is…" at bounding box center [728, 168] width 647 height 50
copy h5 "arbitration"
click at [892, 467] on div "To determine the final binding decision of the arbitration process" at bounding box center [728, 469] width 643 height 42
click at [407, 443] on input "d. To determine the final binding decision of the arbitration process" at bounding box center [407, 437] width 0 height 13
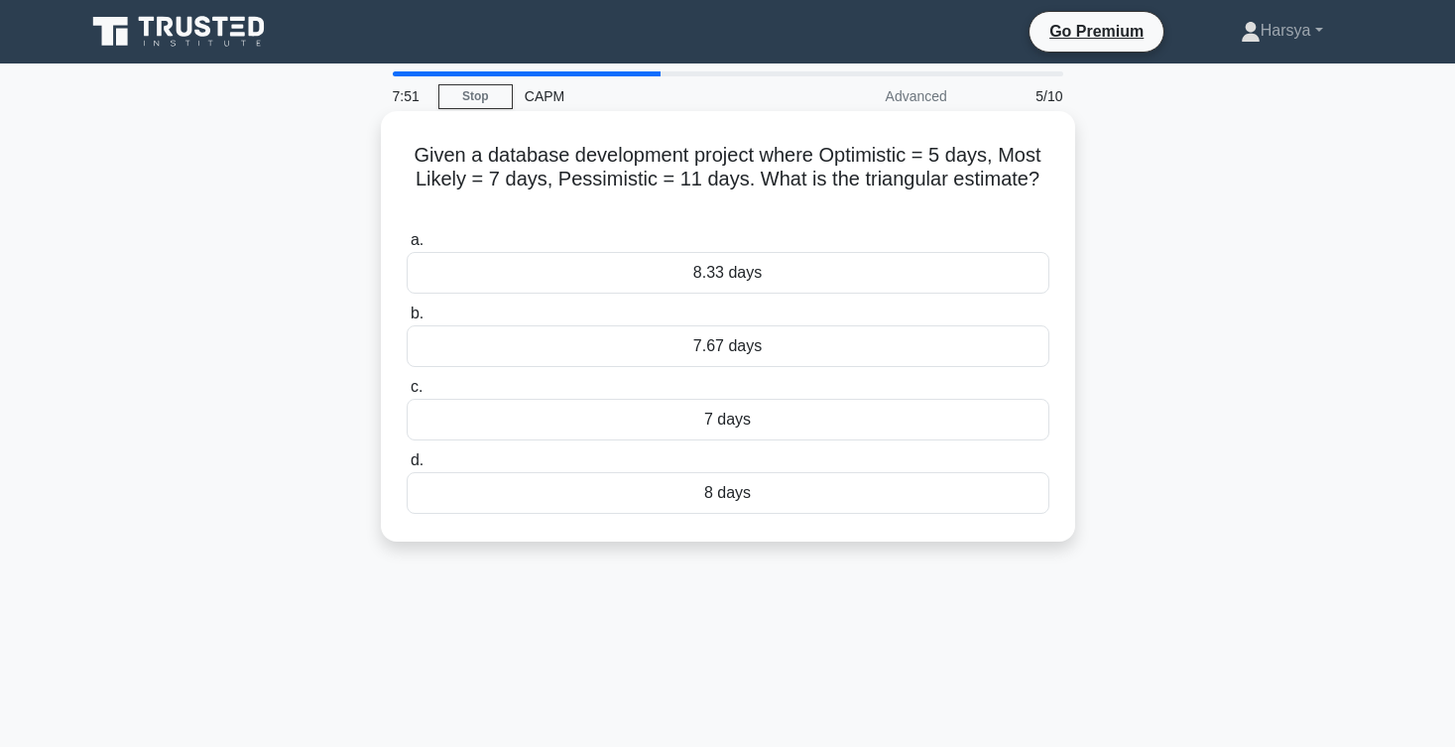
click at [862, 430] on div "7 days" at bounding box center [728, 420] width 643 height 42
click at [407, 394] on input "c. 7 days" at bounding box center [407, 387] width 0 height 13
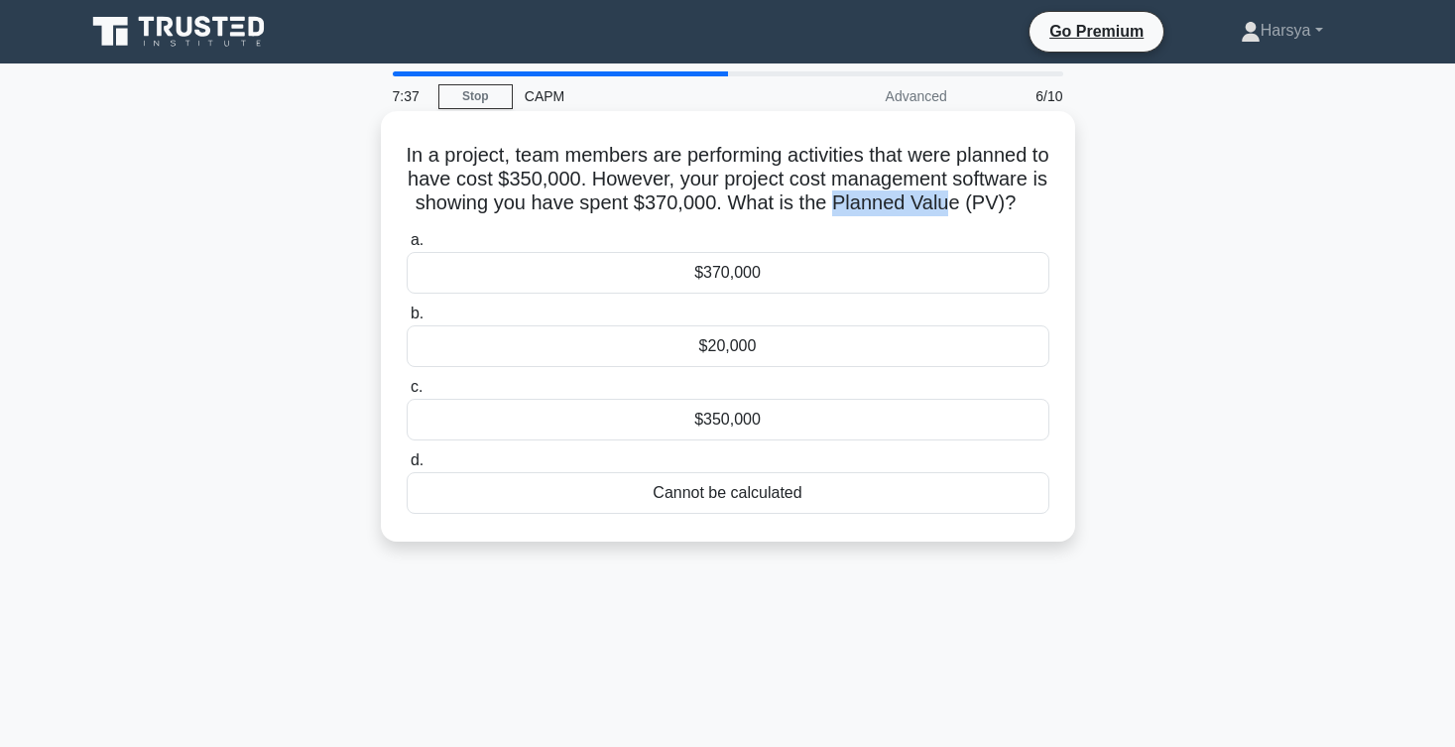
drag, startPoint x: 846, startPoint y: 198, endPoint x: 953, endPoint y: 208, distance: 107.6
click at [953, 208] on h5 "In a project, team members are performing activities that were planned to have …" at bounding box center [728, 179] width 647 height 73
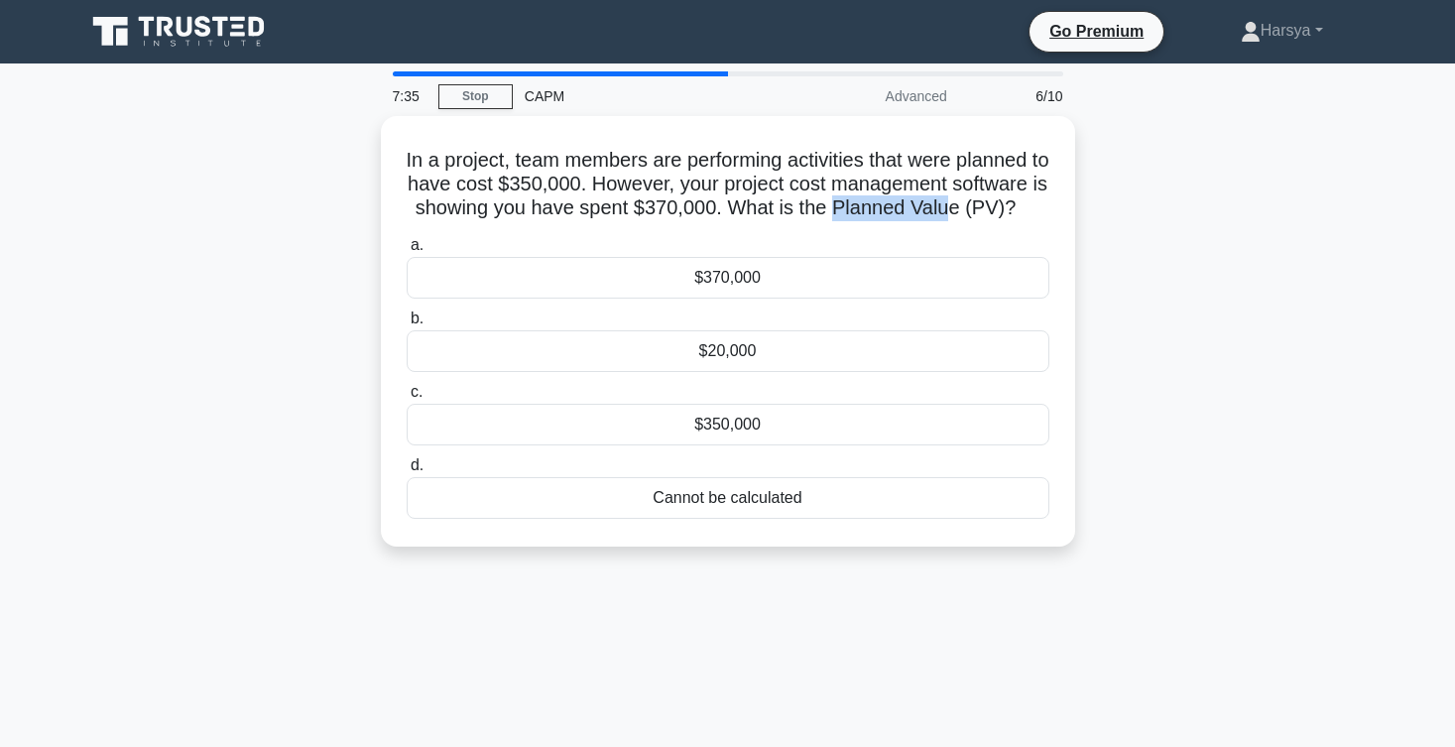
click at [1217, 345] on div "In a project, team members are performing activities that were planned to have …" at bounding box center [727, 343] width 1309 height 454
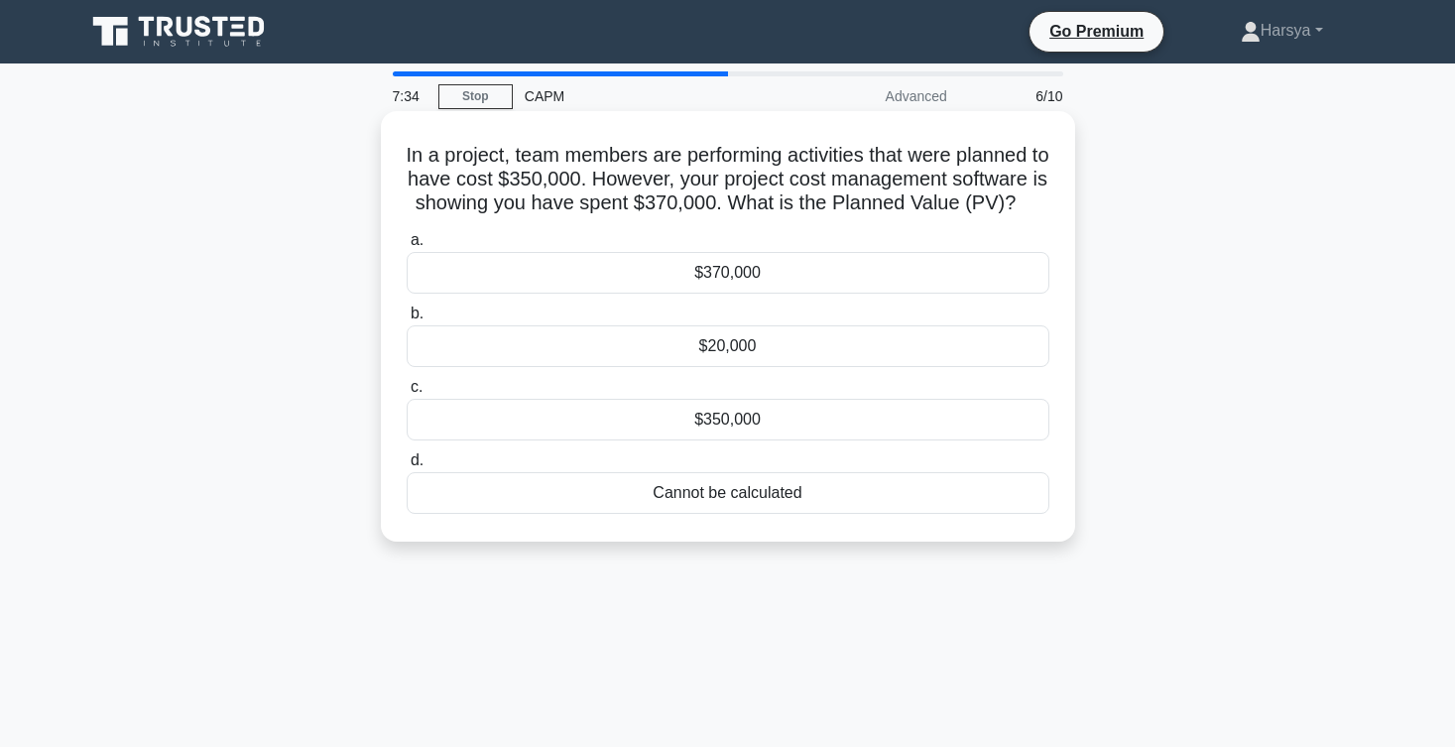
click at [782, 354] on div "$20,000" at bounding box center [728, 346] width 643 height 42
click at [407, 320] on input "b. $20,000" at bounding box center [407, 314] width 0 height 13
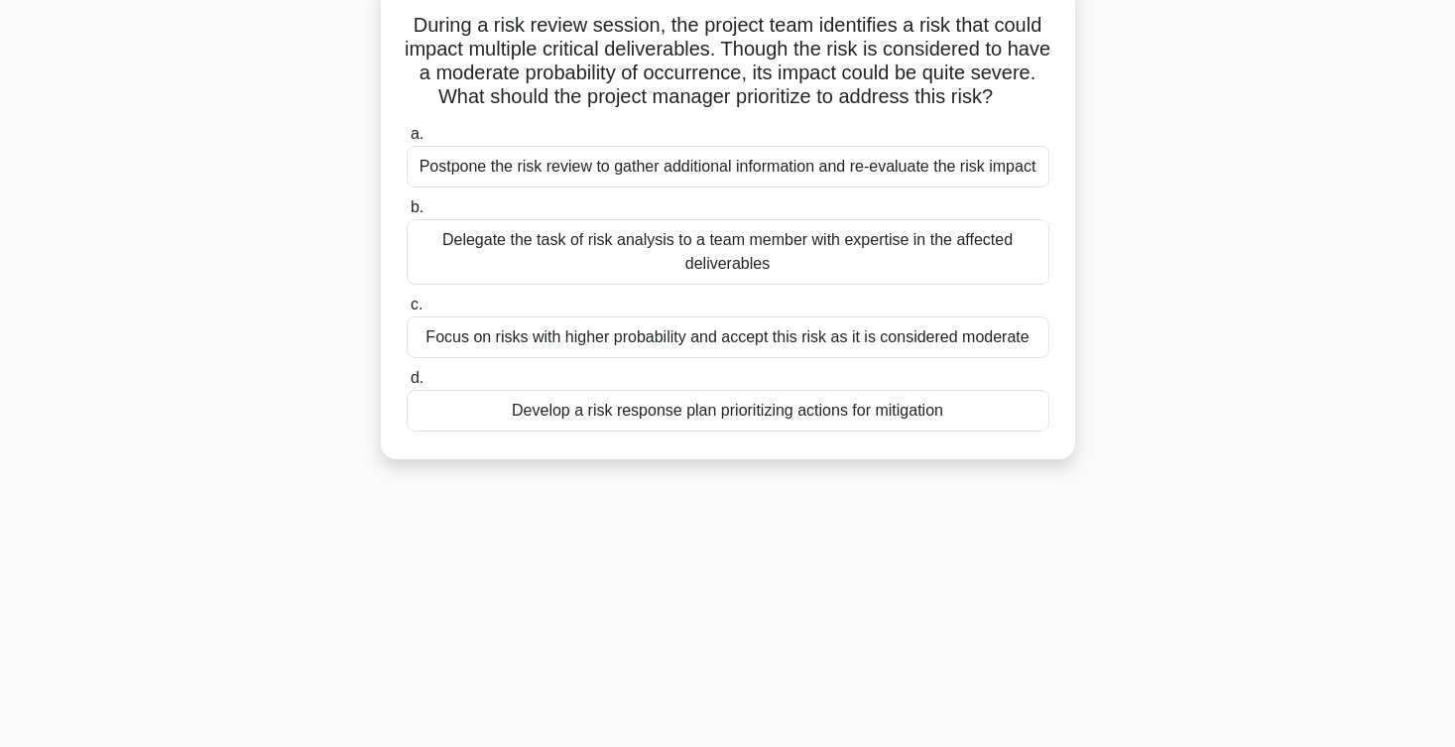
scroll to position [155, 0]
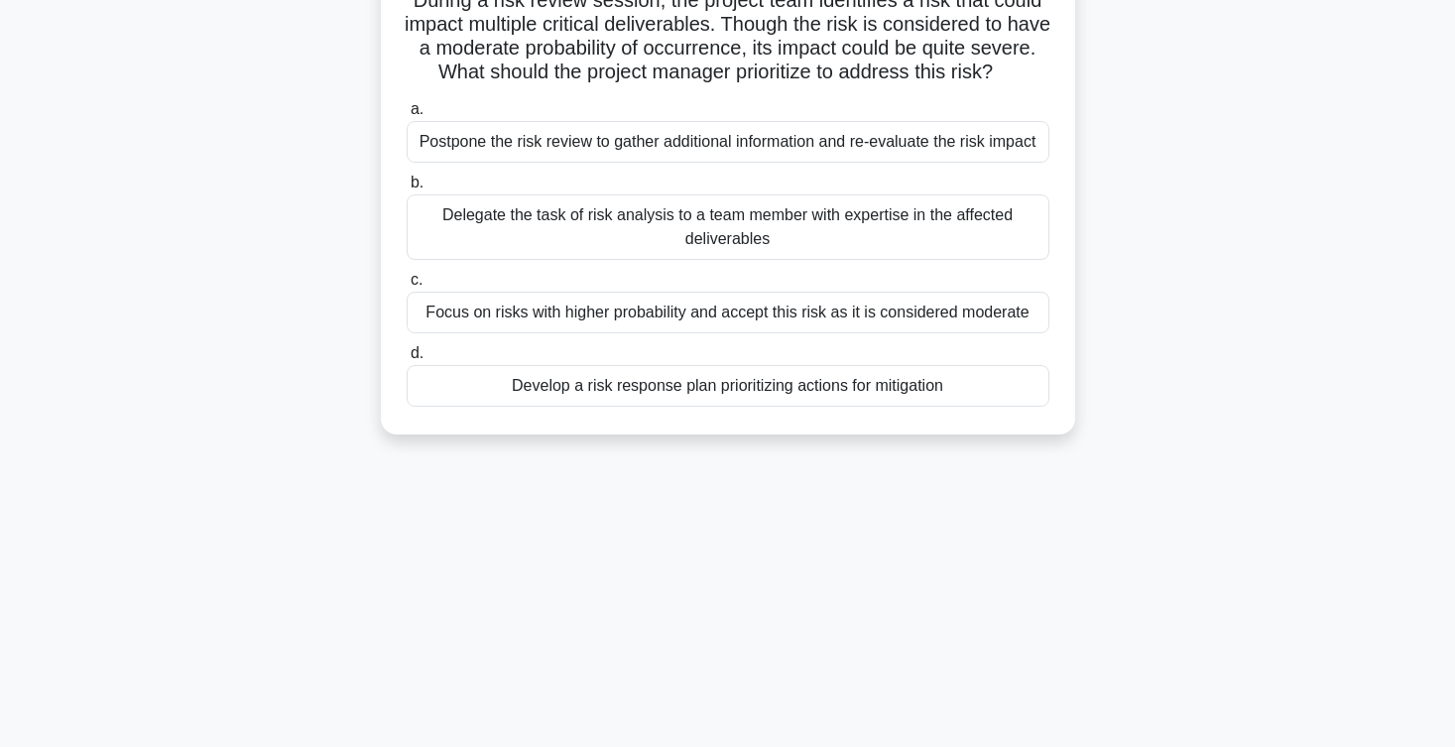
click at [926, 385] on div "Develop a risk response plan prioritizing actions for mitigation" at bounding box center [728, 386] width 643 height 42
click at [407, 360] on input "d. Develop a risk response plan prioritizing actions for mitigation" at bounding box center [407, 353] width 0 height 13
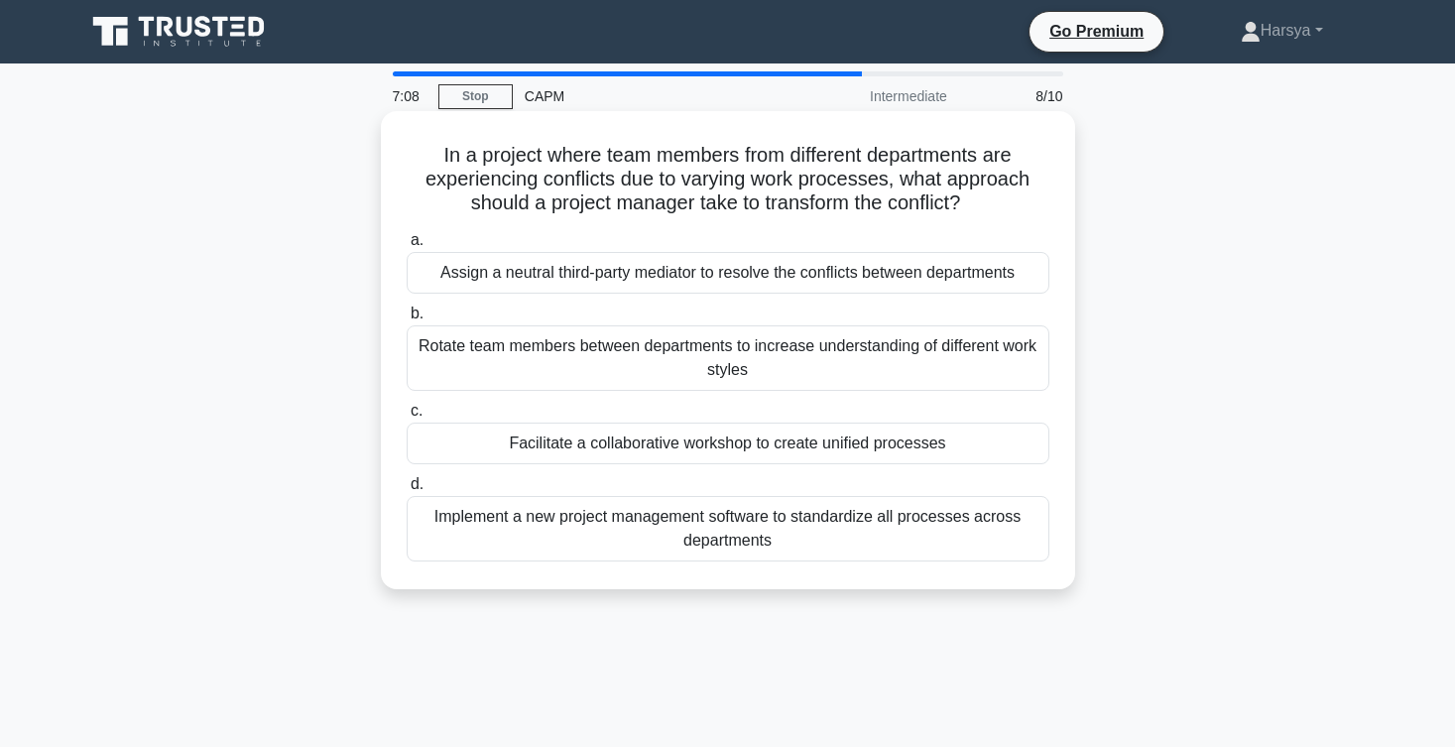
scroll to position [0, 0]
click at [917, 460] on div "Facilitate a collaborative workshop to create unified processes" at bounding box center [728, 444] width 643 height 42
click at [407, 418] on input "c. Facilitate a collaborative workshop to create unified processes" at bounding box center [407, 411] width 0 height 13
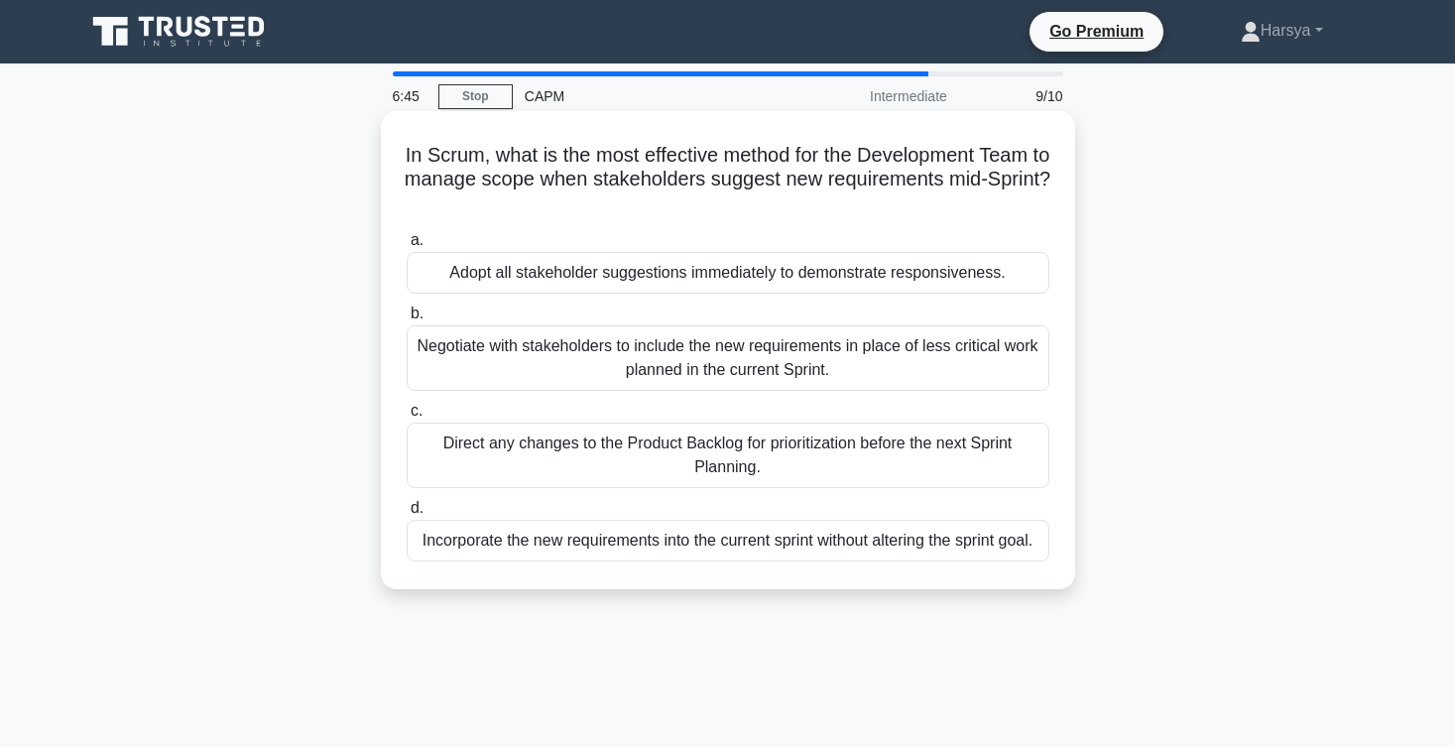
click at [900, 457] on div "Direct any changes to the Product Backlog for prioritization before the next Sp…" at bounding box center [728, 455] width 643 height 65
click at [407, 418] on input "c. Direct any changes to the Product Backlog for prioritization before the next…" at bounding box center [407, 411] width 0 height 13
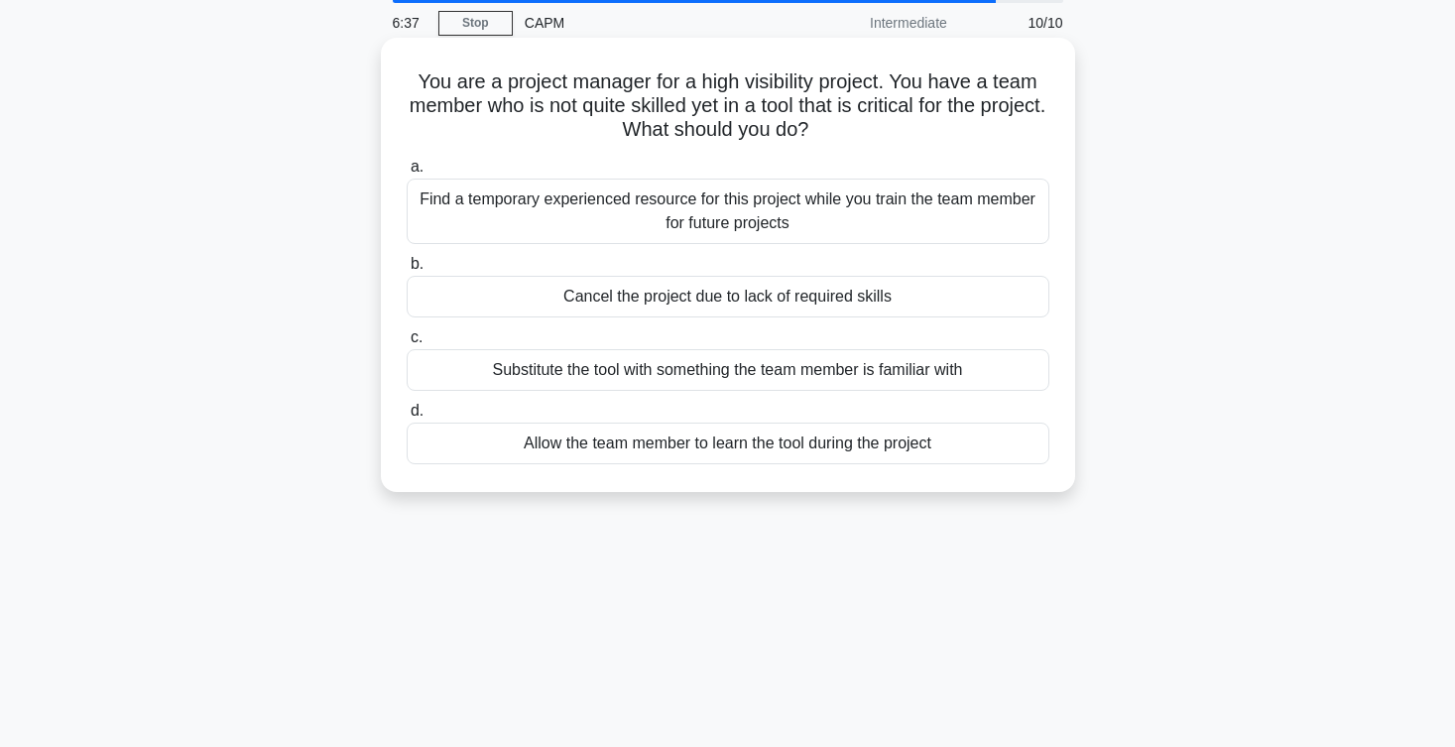
scroll to position [93, 0]
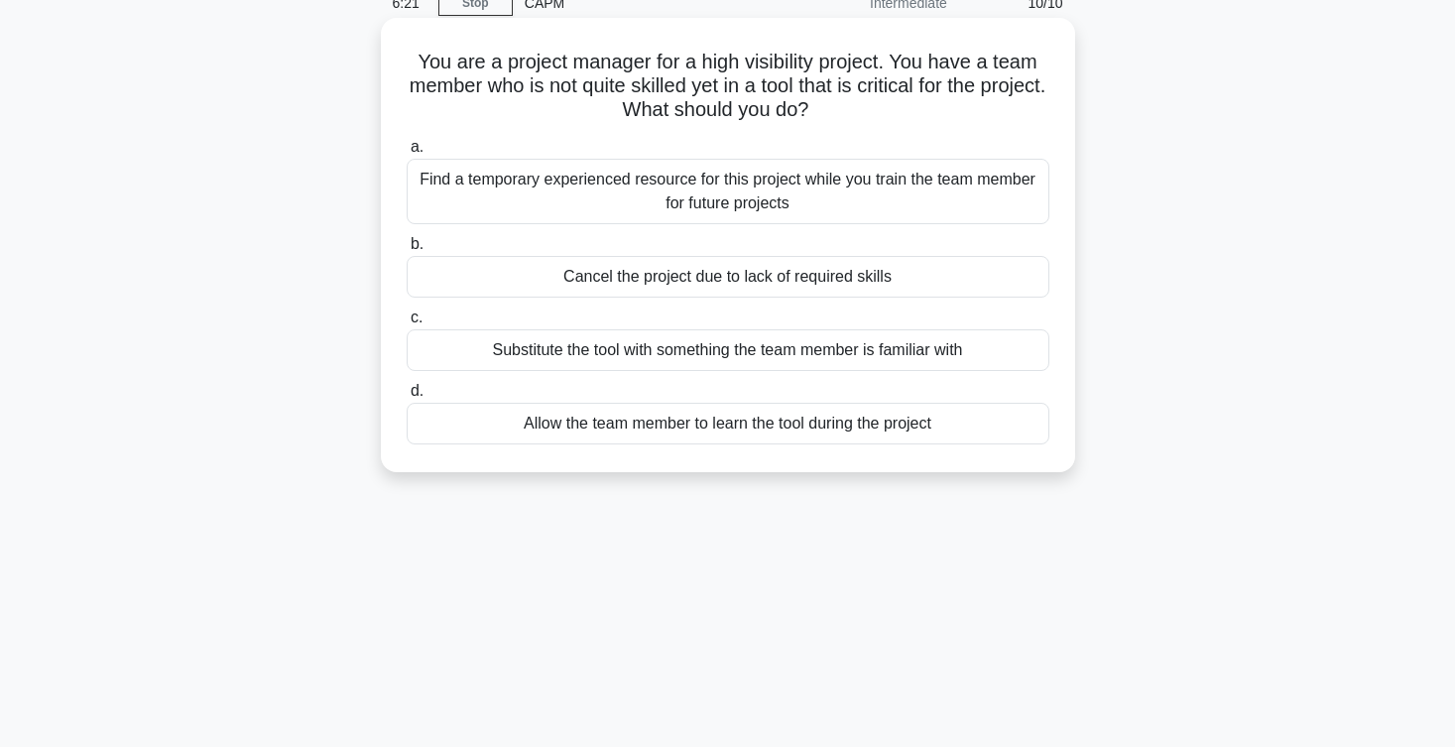
click at [868, 205] on div "Find a temporary experienced resource for this project while you train the team…" at bounding box center [728, 191] width 643 height 65
click at [407, 154] on input "a. Find a temporary experienced resource for this project while you train the t…" at bounding box center [407, 147] width 0 height 13
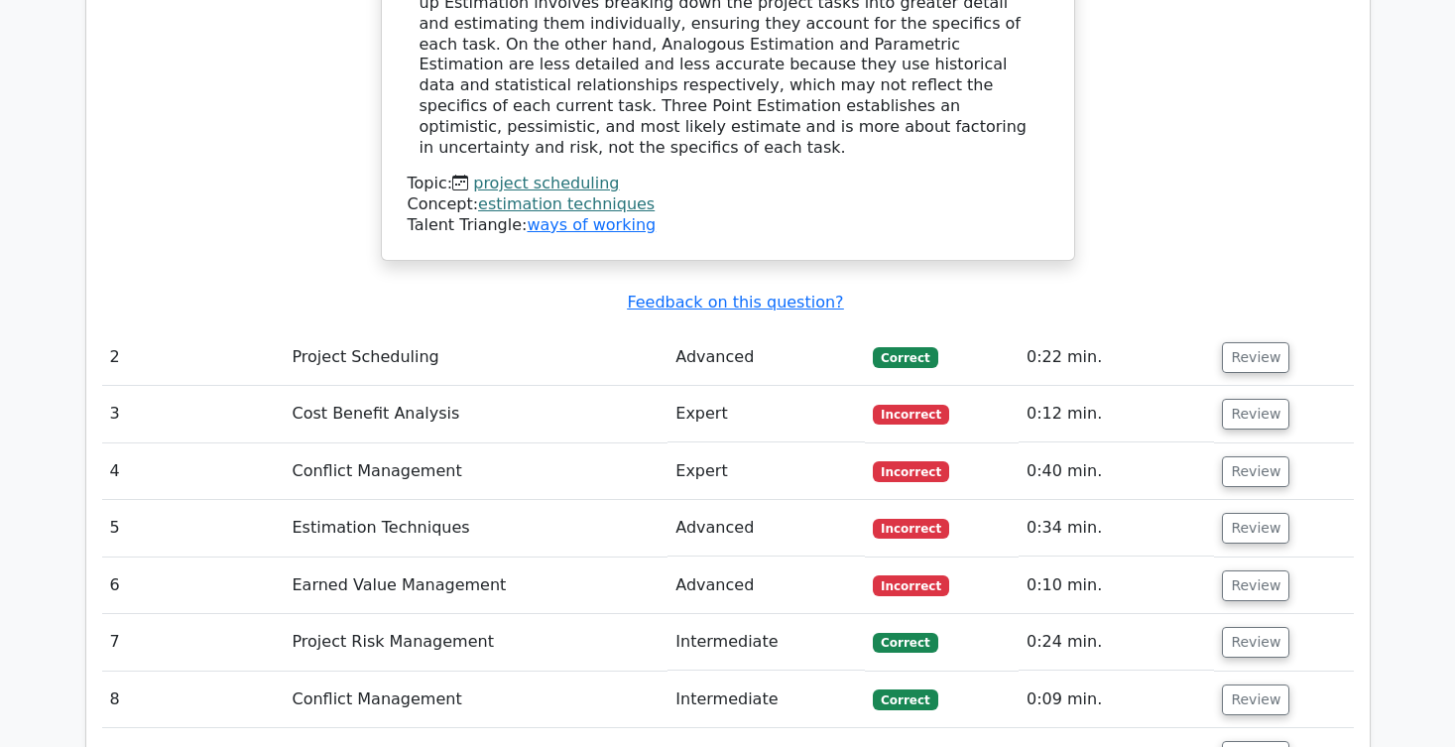
scroll to position [2351, 0]
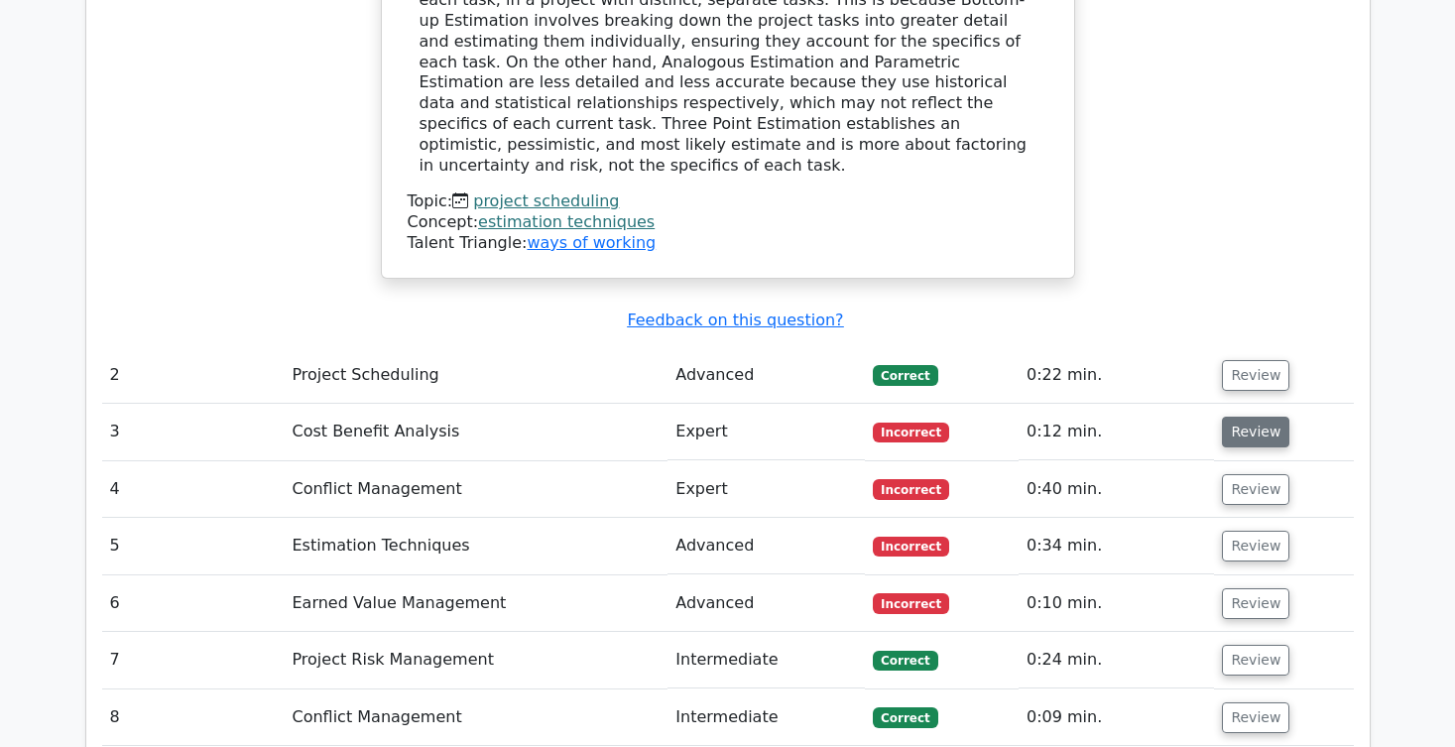
click at [1252, 417] on button "Review" at bounding box center [1255, 432] width 67 height 31
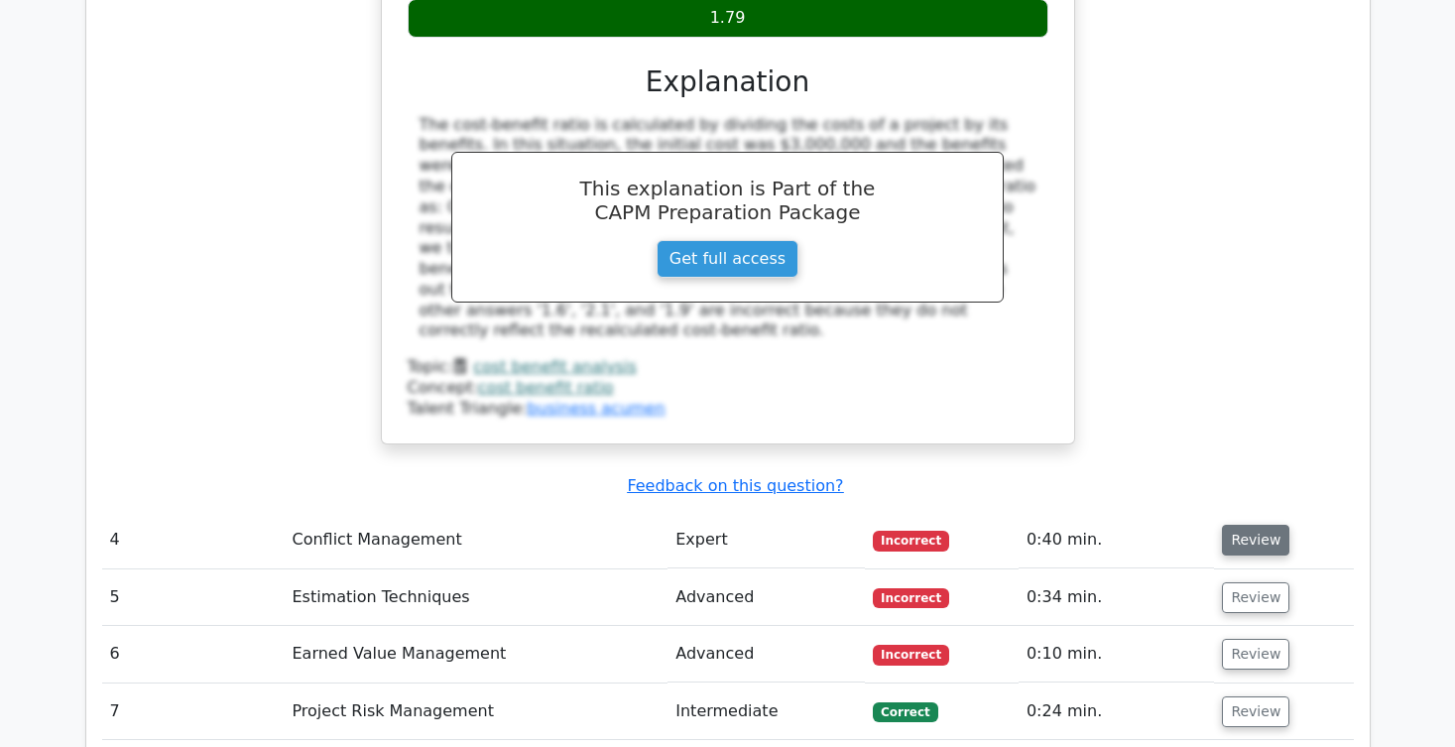
scroll to position [3203, 0]
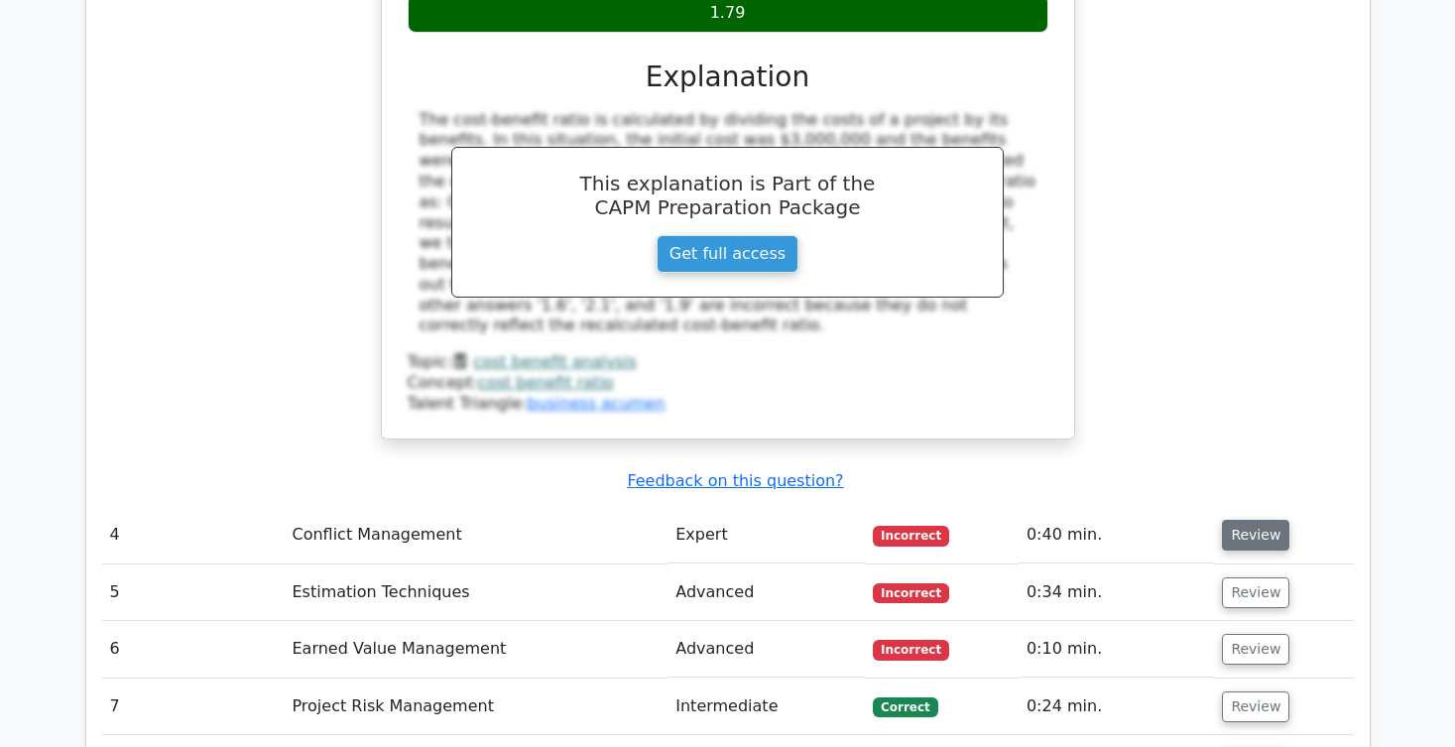
click at [1230, 520] on button "Review" at bounding box center [1255, 535] width 67 height 31
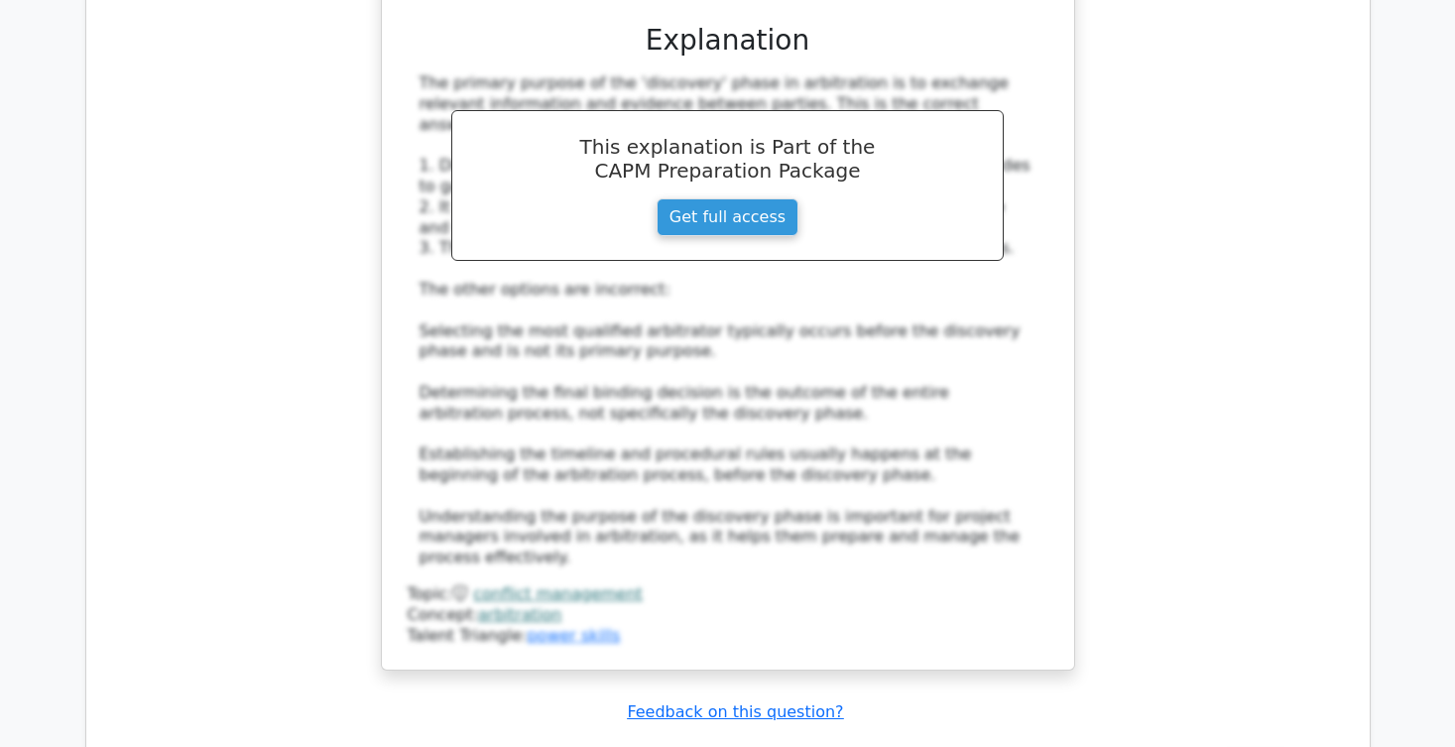
scroll to position [4372, 0]
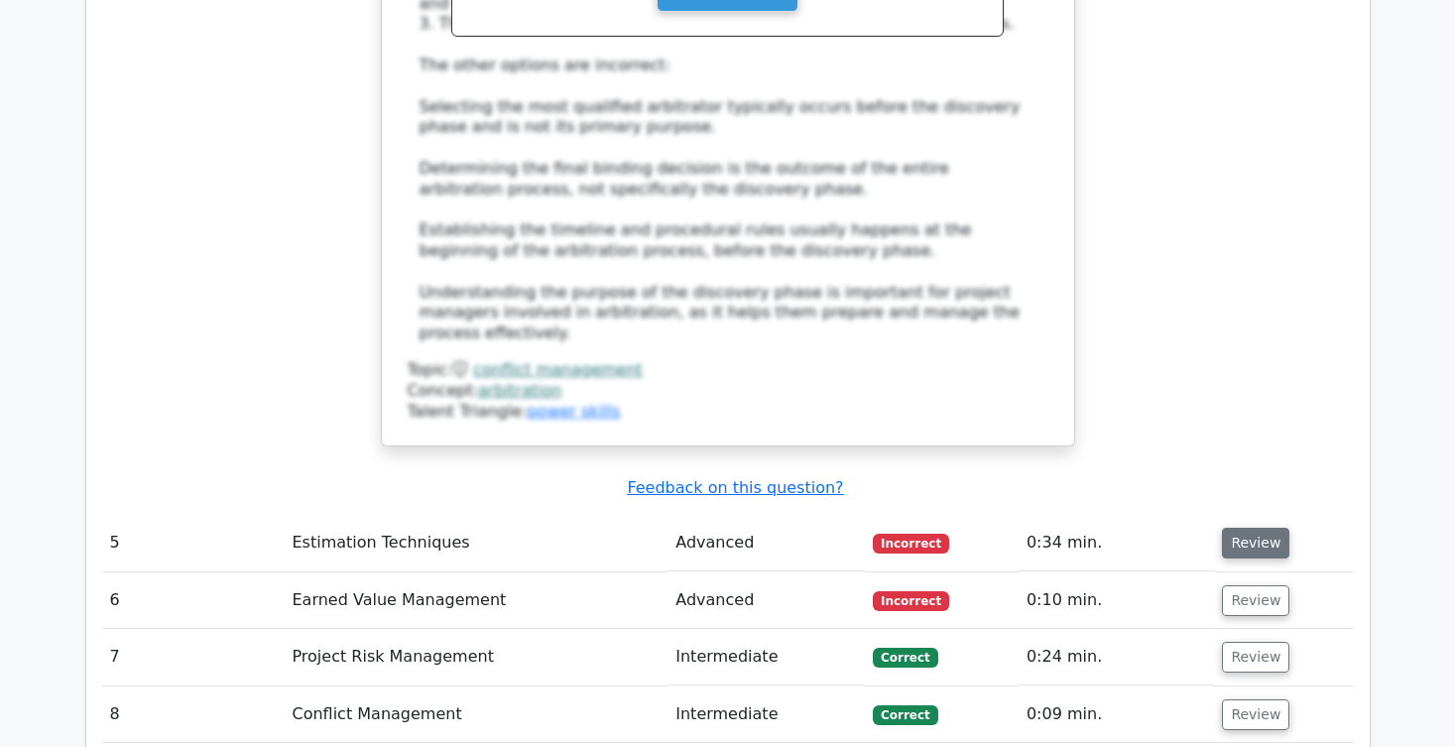
click at [1222, 528] on button "Review" at bounding box center [1255, 543] width 67 height 31
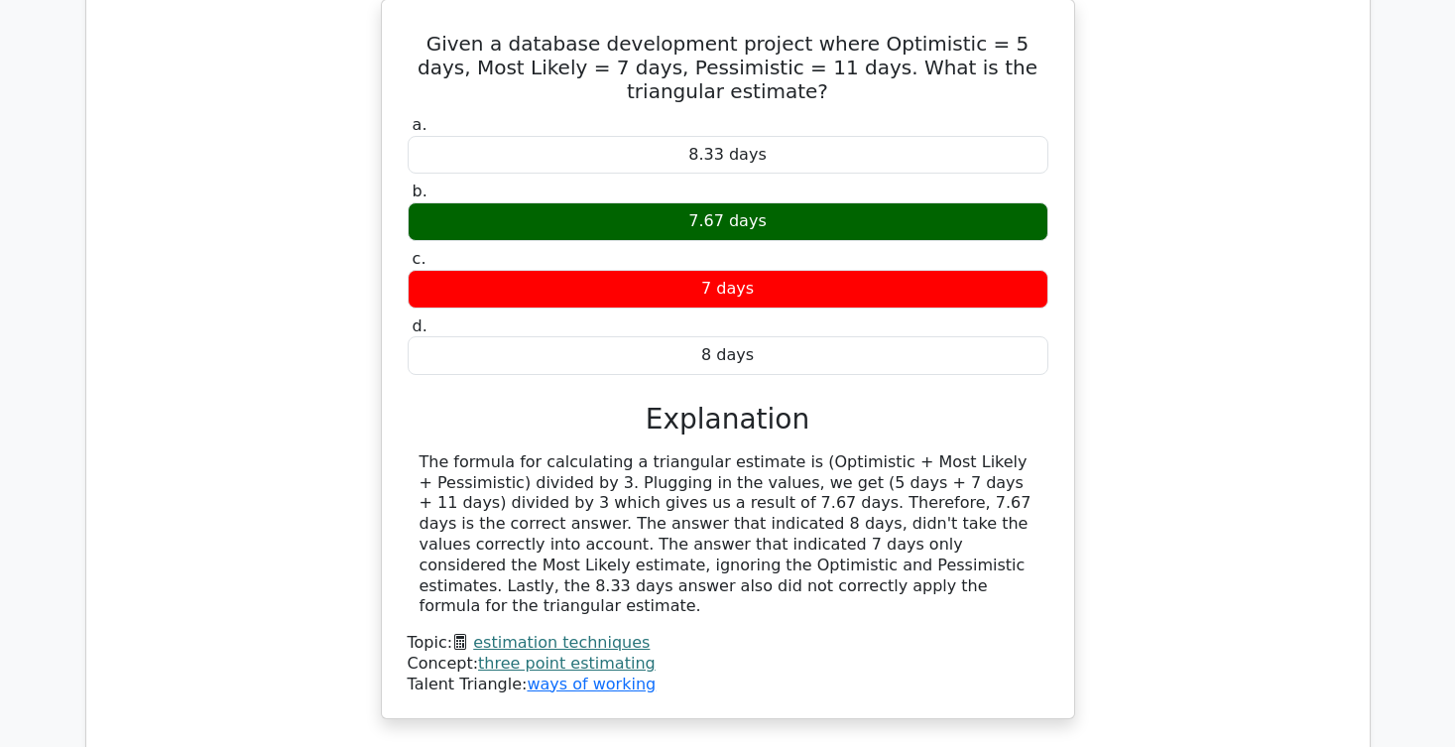
scroll to position [5064, 0]
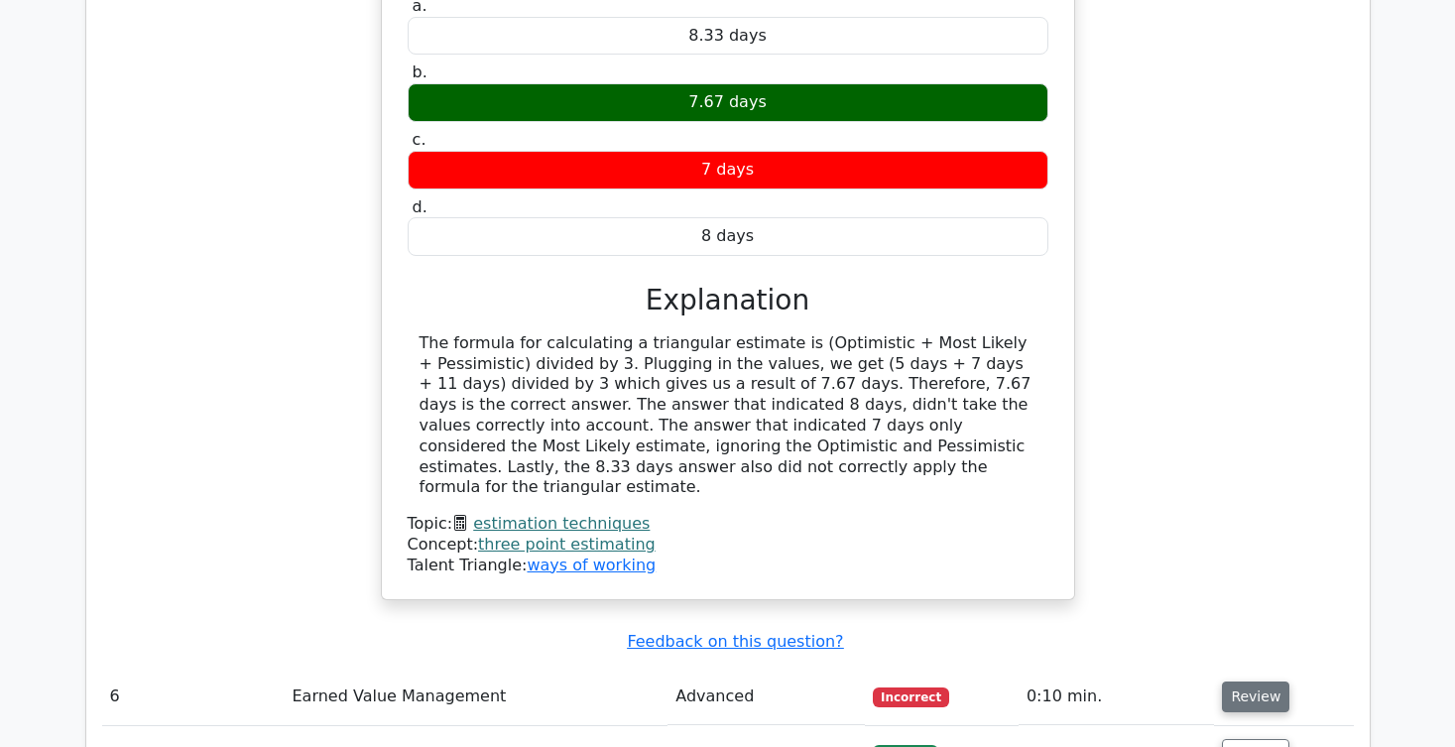
click at [1246, 682] on button "Review" at bounding box center [1255, 697] width 67 height 31
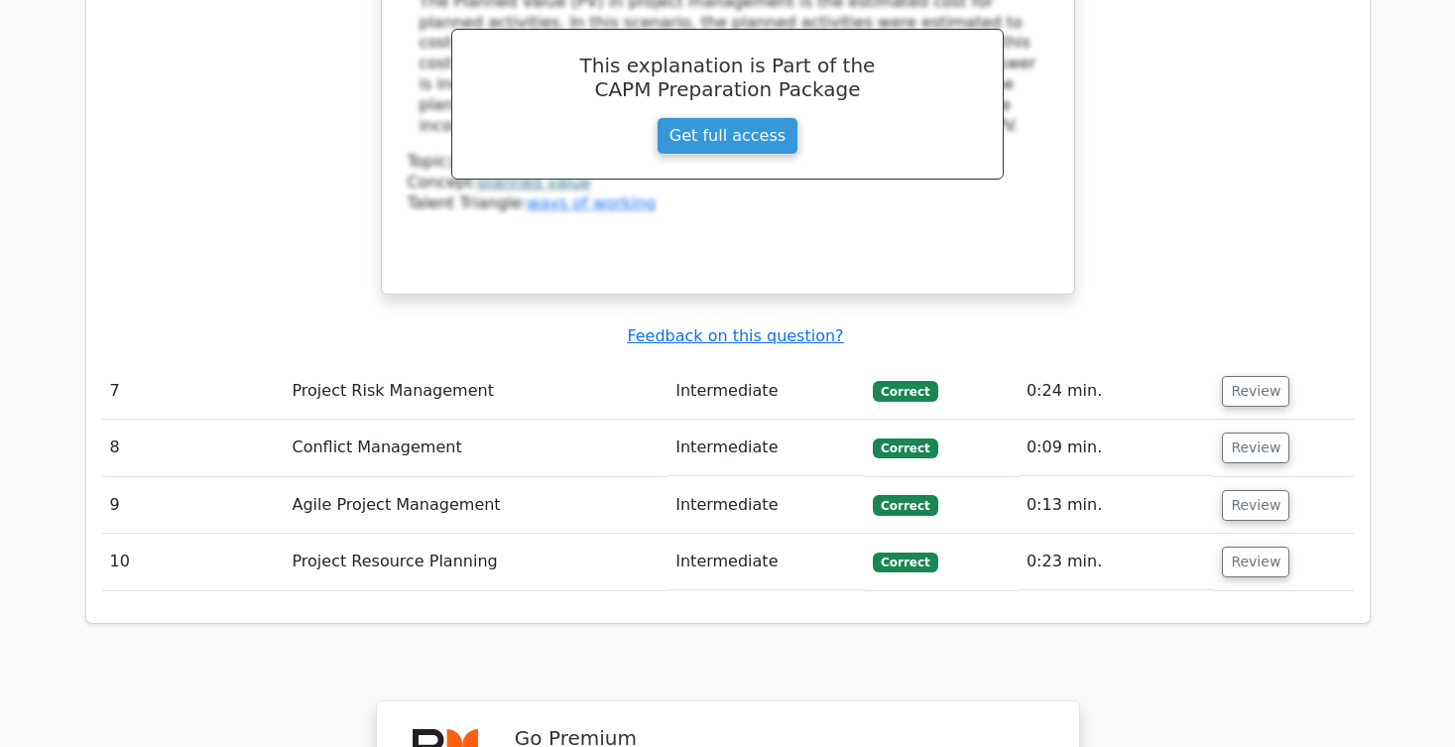
scroll to position [6613, 0]
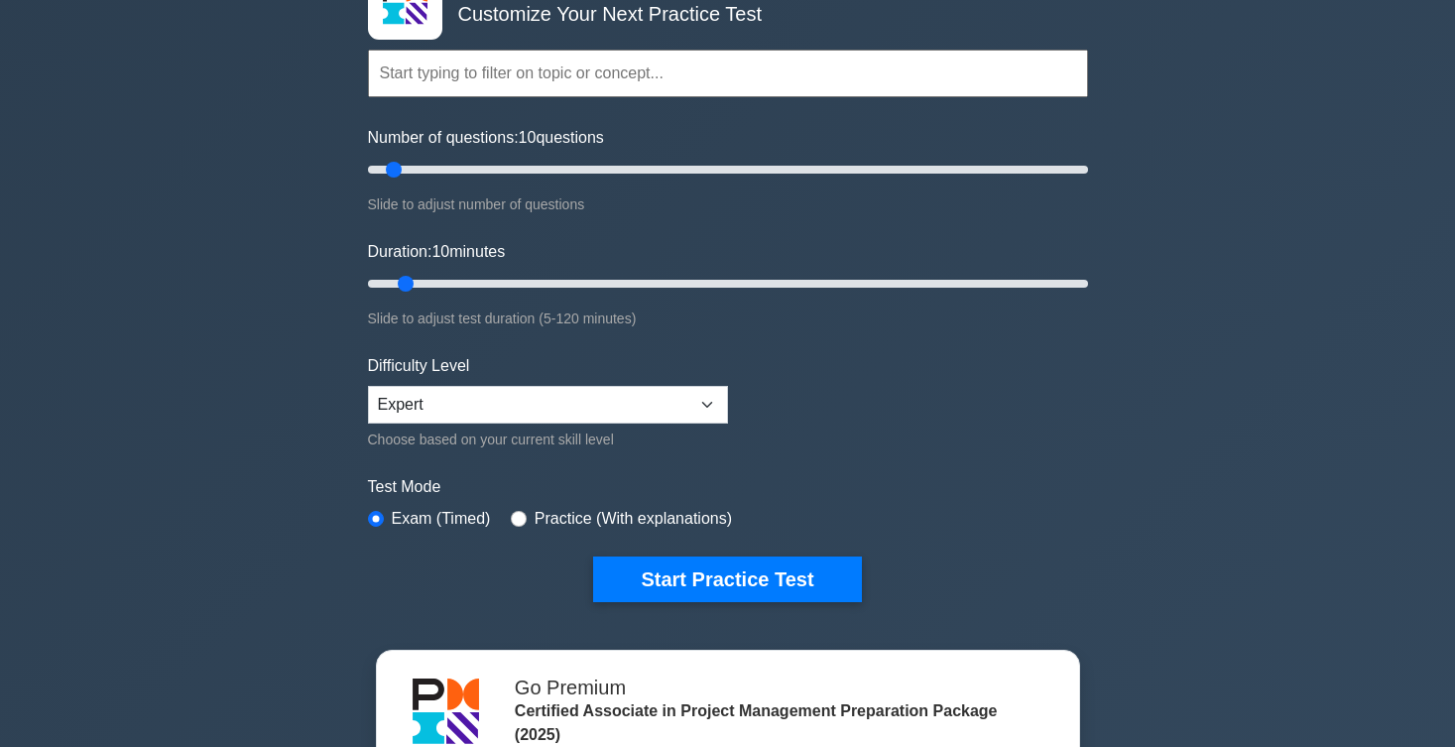
scroll to position [322, 0]
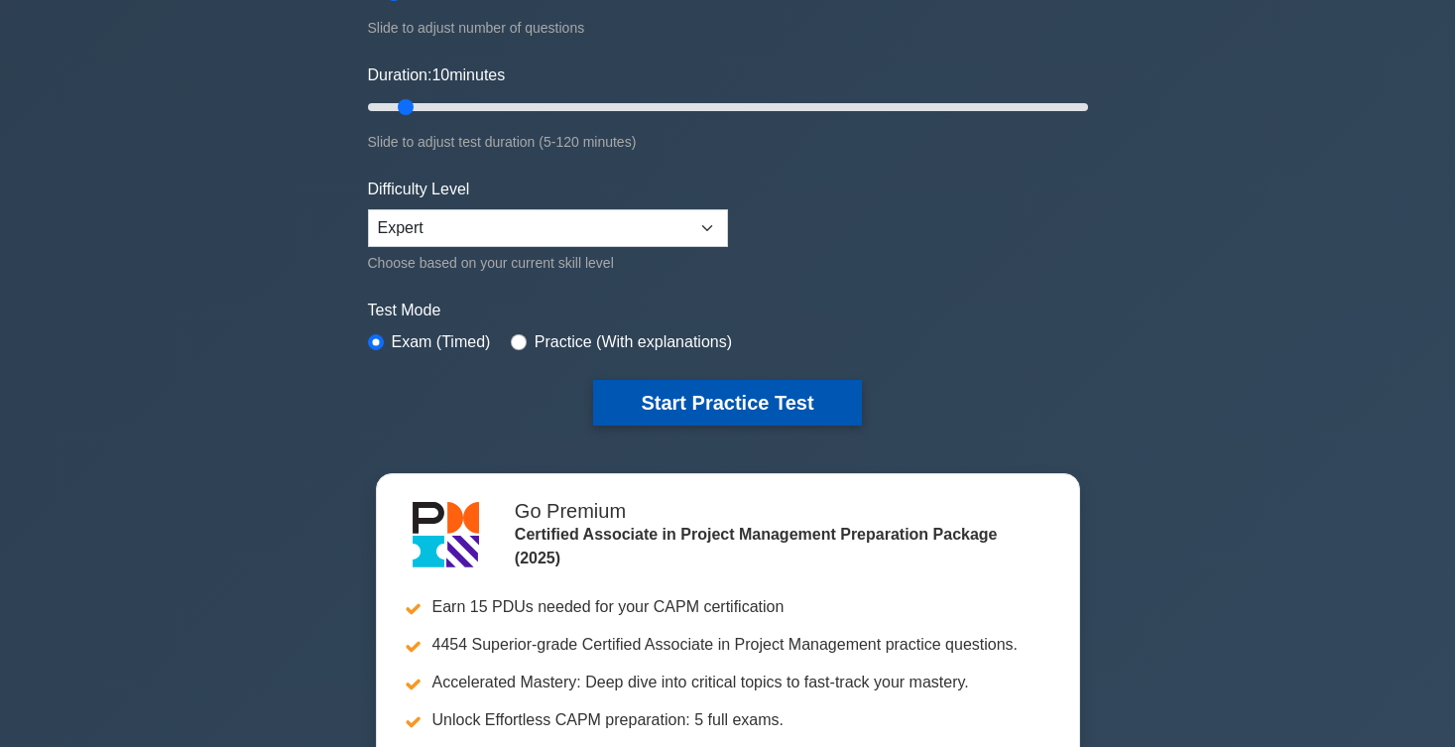
click at [769, 417] on button "Start Practice Test" at bounding box center [727, 403] width 268 height 46
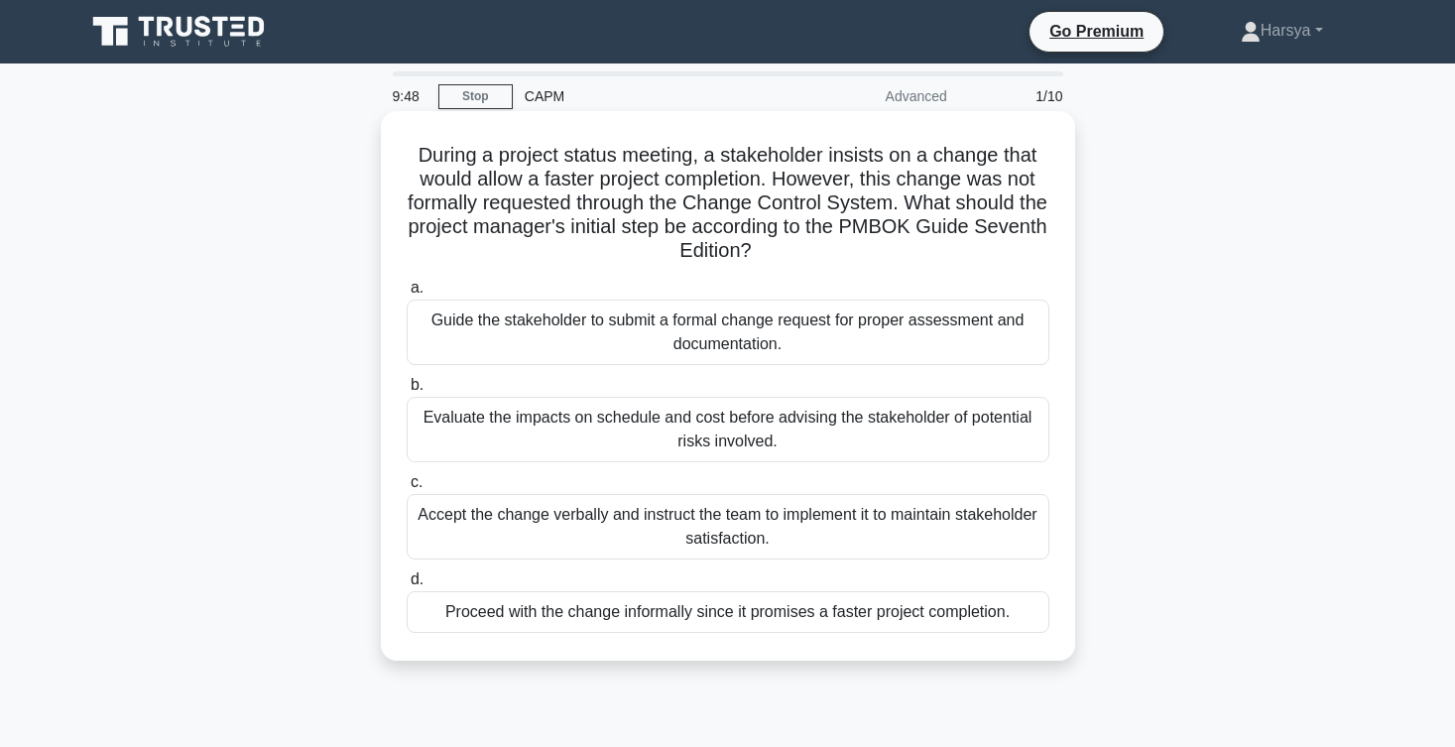
click at [796, 420] on div "Evaluate the impacts on schedule and cost before advising the stakeholder of po…" at bounding box center [728, 429] width 643 height 65
click at [407, 392] on input "b. Evaluate the impacts on schedule and cost before advising the stakeholder of…" at bounding box center [407, 385] width 0 height 13
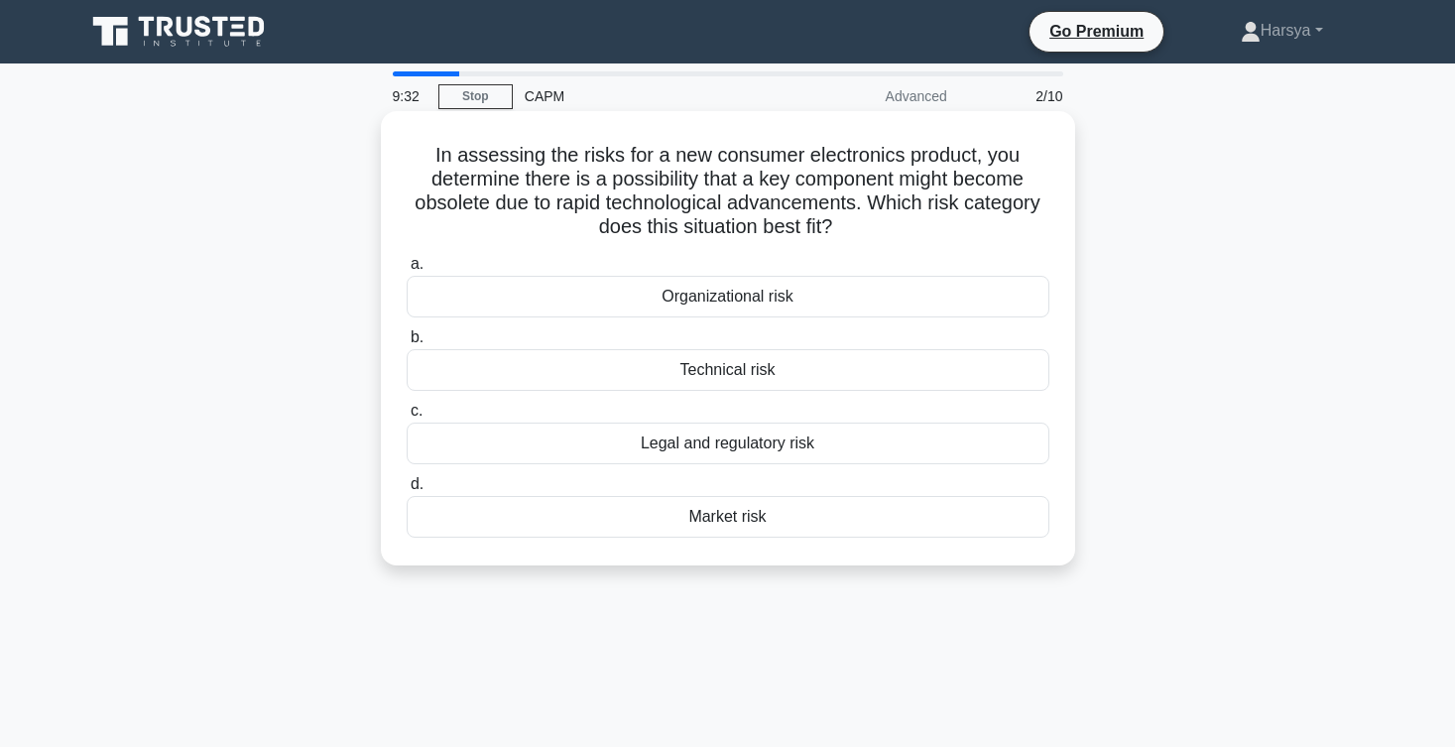
click at [960, 521] on div "Market risk" at bounding box center [728, 517] width 643 height 42
click at [407, 491] on input "d. Market risk" at bounding box center [407, 484] width 0 height 13
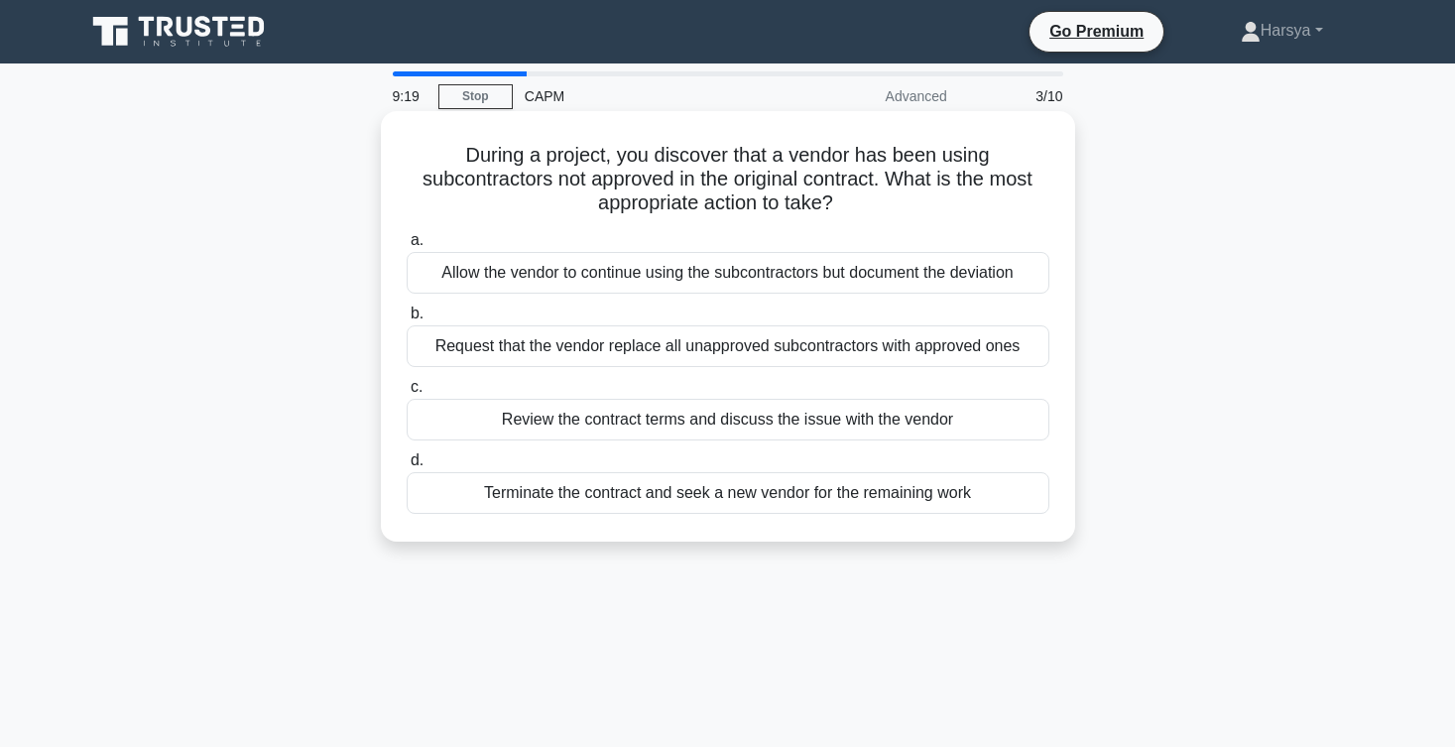
click at [927, 352] on div "Request that the vendor replace all unapproved subcontractors with approved ones" at bounding box center [728, 346] width 643 height 42
click at [407, 320] on input "b. Request that the vendor replace all unapproved subcontractors with approved …" at bounding box center [407, 314] width 0 height 13
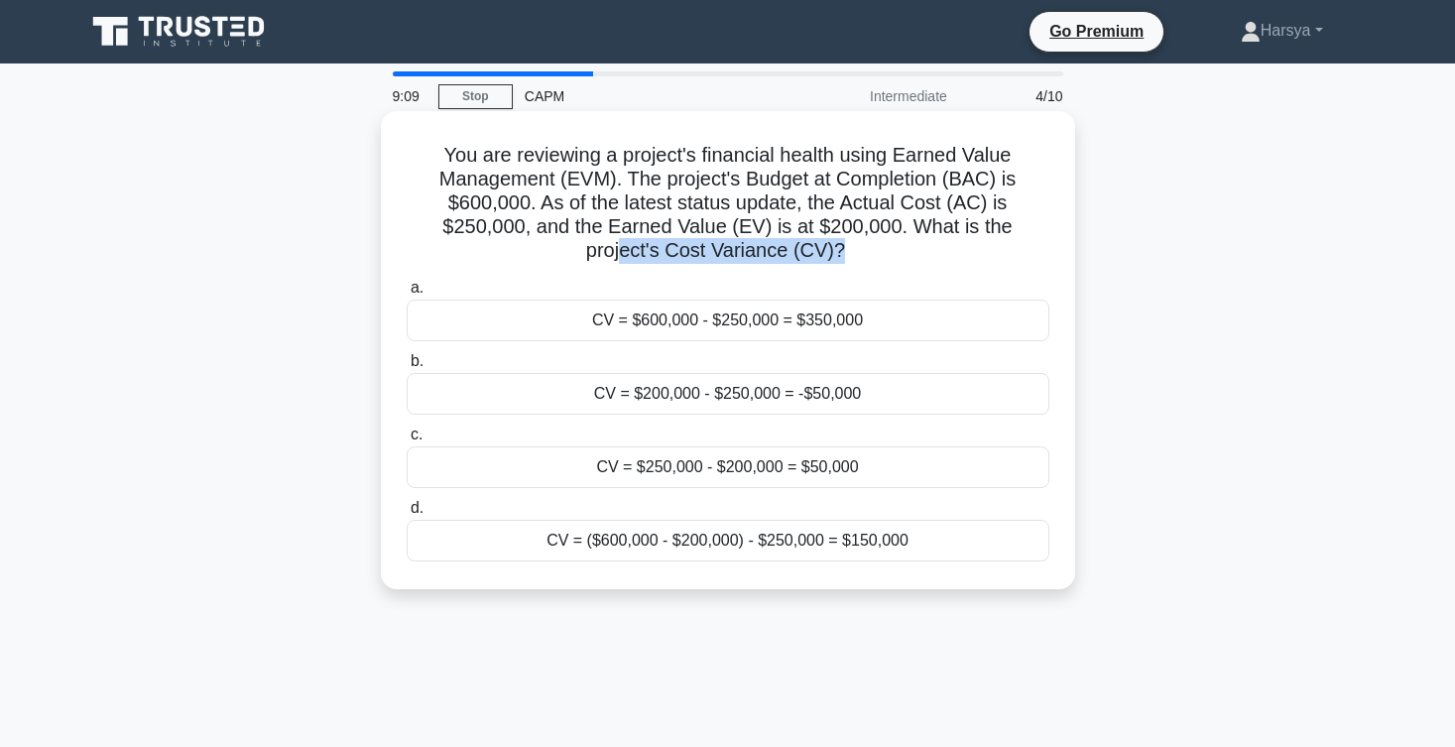
drag, startPoint x: 625, startPoint y: 258, endPoint x: 841, endPoint y: 258, distance: 216.3
click at [841, 258] on h5 "You are reviewing a project's financial health using Earned Value Management (E…" at bounding box center [728, 203] width 647 height 121
click at [903, 540] on div "CV = ($600,000 - $200,000) - $250,000 = $150,000" at bounding box center [728, 541] width 643 height 42
click at [407, 515] on input "d. CV = ($600,000 - $200,000) - $250,000 = $150,000" at bounding box center [407, 508] width 0 height 13
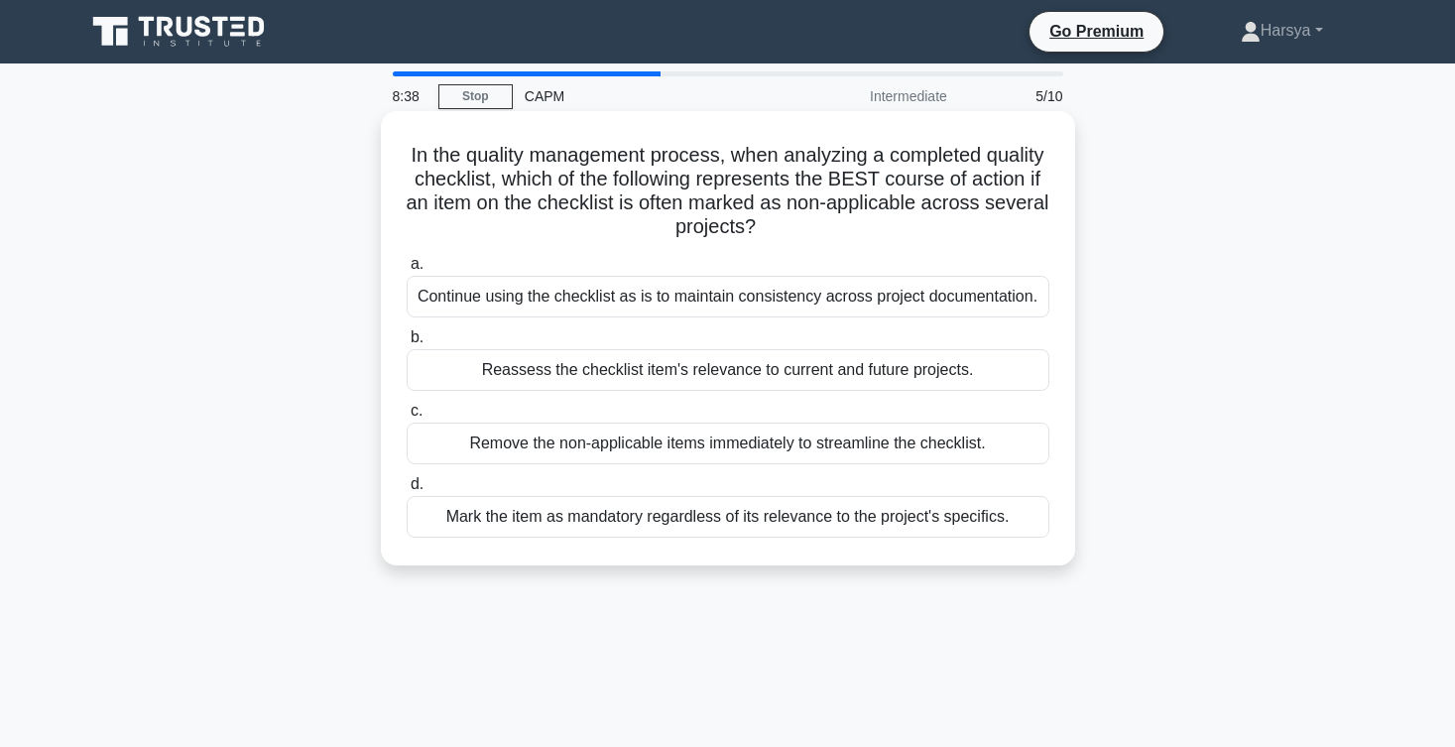
click at [790, 369] on div "Reassess the checklist item's relevance to current and future projects." at bounding box center [728, 370] width 643 height 42
click at [407, 344] on input "b. Reassess the checklist item's relevance to current and future projects." at bounding box center [407, 337] width 0 height 13
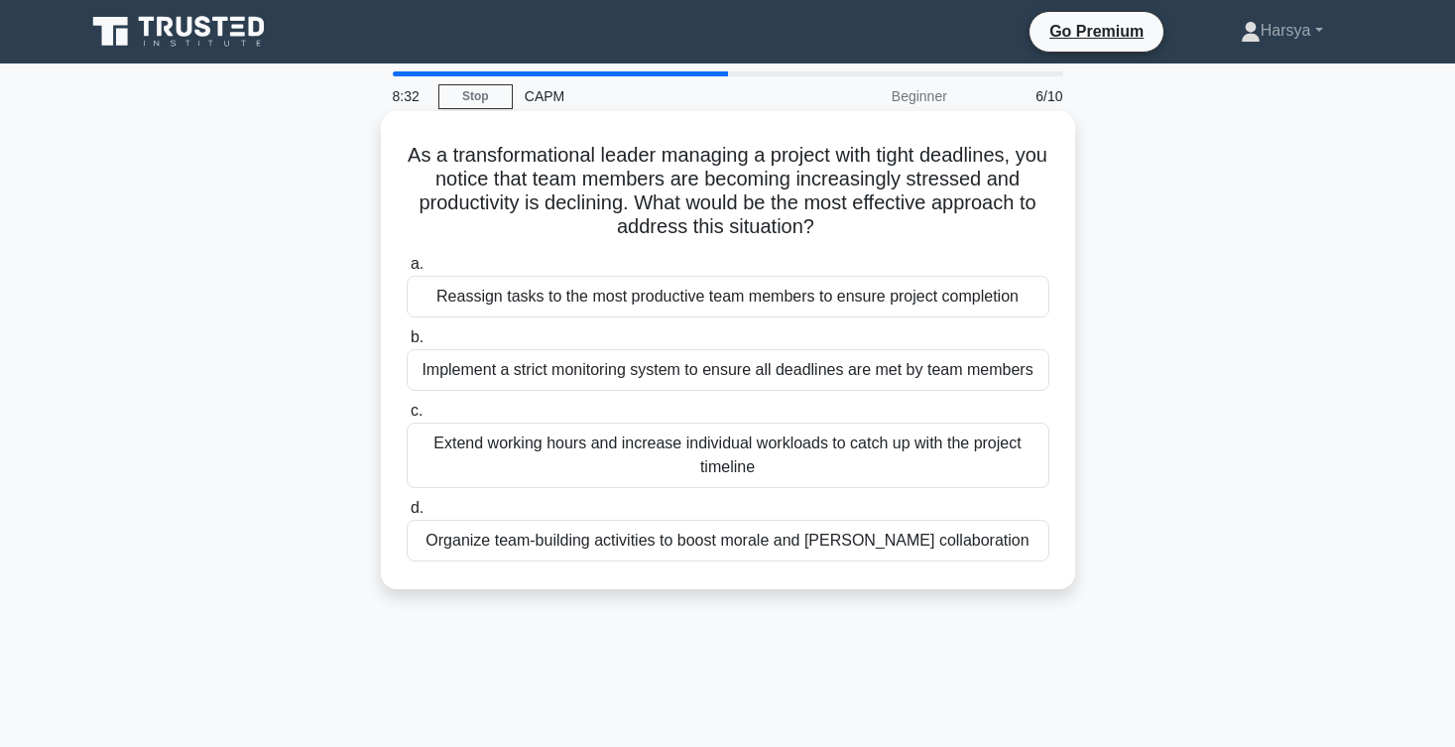
click at [813, 302] on div "Reassign tasks to the most productive team members to ensure project completion" at bounding box center [728, 297] width 643 height 42
click at [407, 271] on input "a. Reassign tasks to the most productive team members to ensure project complet…" at bounding box center [407, 264] width 0 height 13
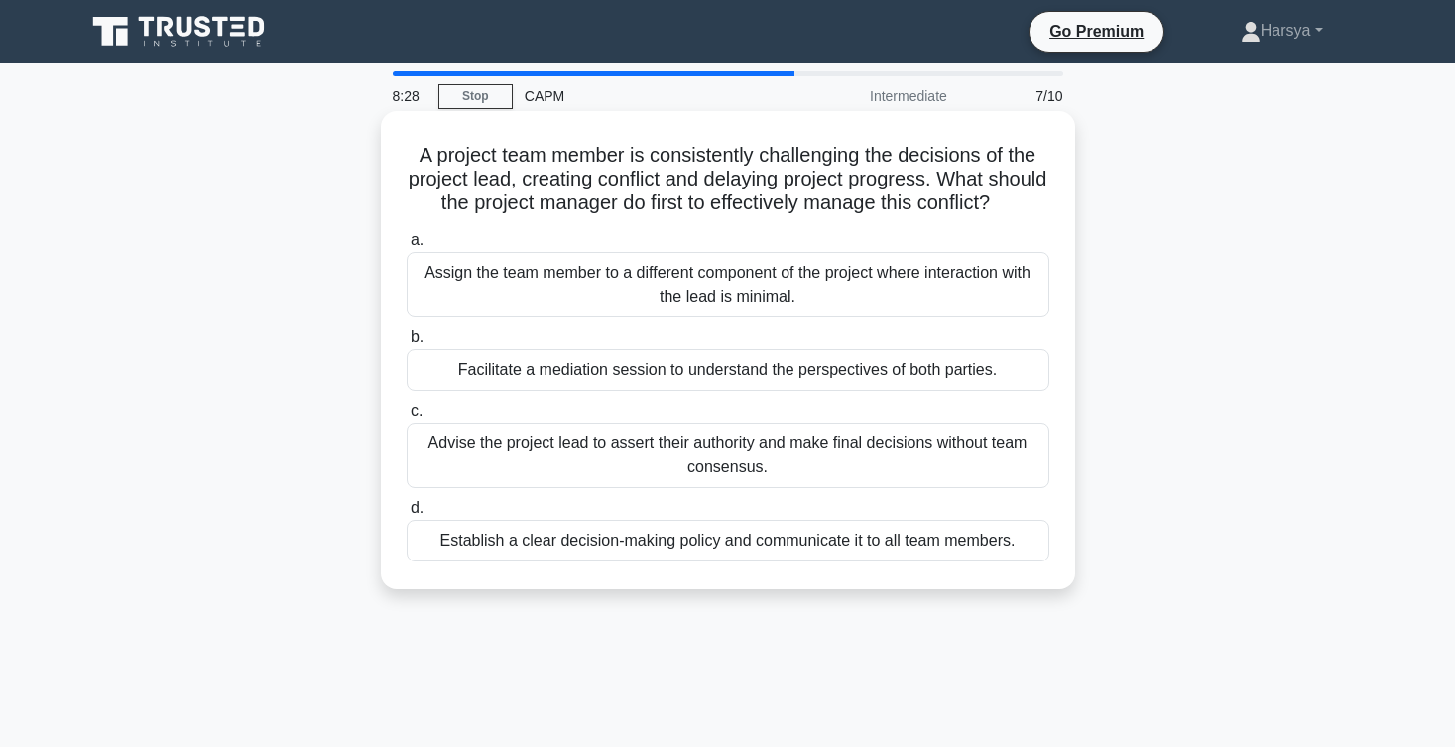
click at [878, 461] on div "Advise the project lead to assert their authority and make final decisions with…" at bounding box center [728, 455] width 643 height 65
click at [407, 418] on input "c. Advise the project lead to assert their authority and make final decisions w…" at bounding box center [407, 411] width 0 height 13
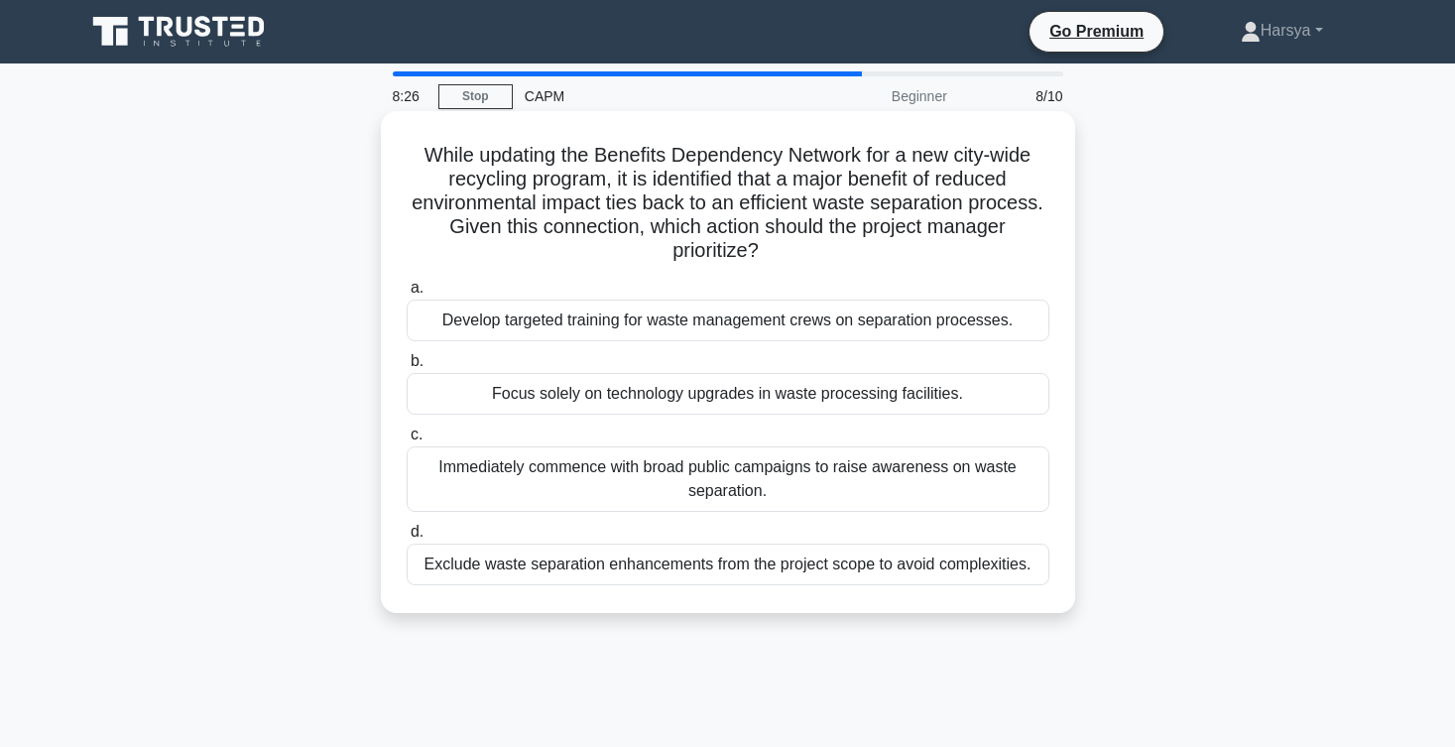
click at [773, 460] on div "Immediately commence with broad public campaigns to raise awareness on waste se…" at bounding box center [728, 478] width 643 height 65
click at [407, 441] on input "c. Immediately commence with broad public campaigns to raise awareness on waste…" at bounding box center [407, 435] width 0 height 13
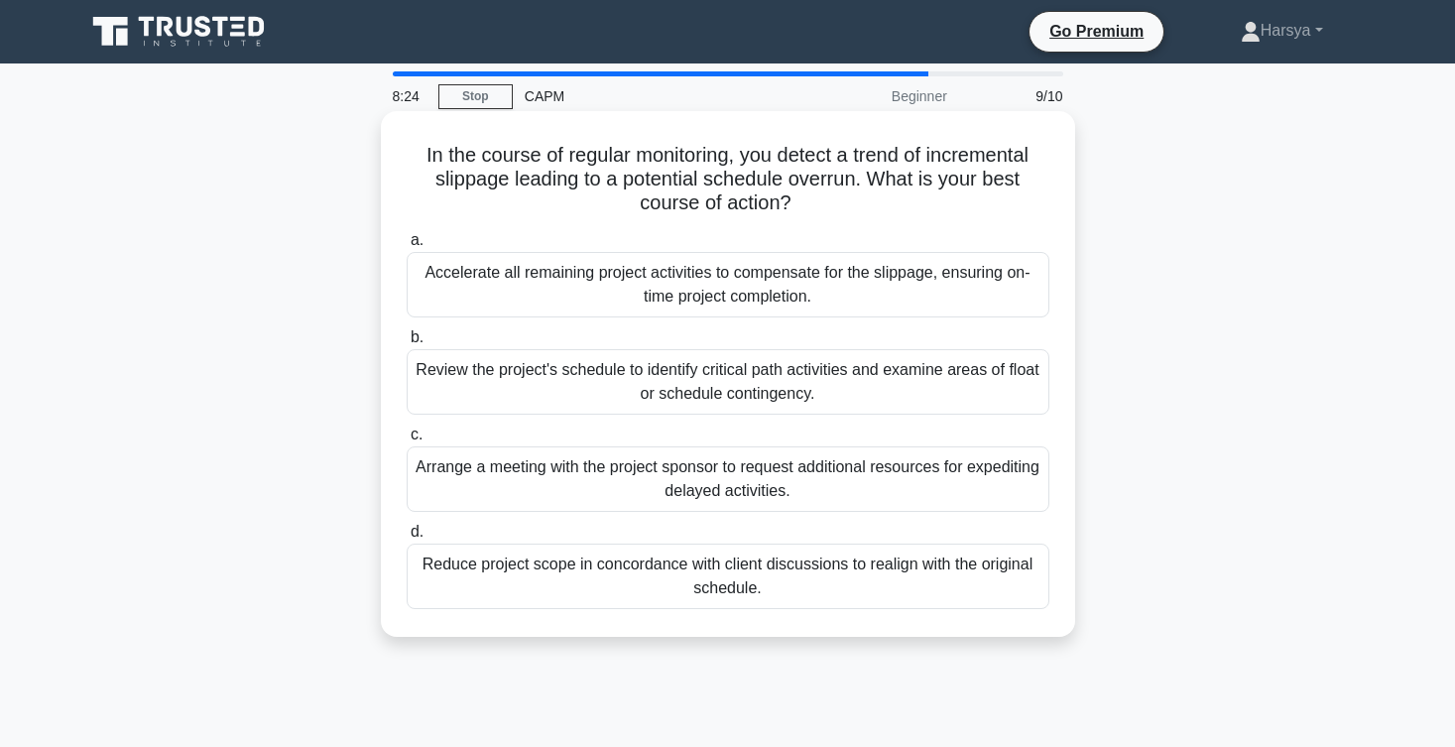
click at [806, 380] on div "Review the project's schedule to identify critical path activities and examine …" at bounding box center [728, 381] width 643 height 65
click at [407, 344] on input "b. Review the project's schedule to identify critical path activities and exami…" at bounding box center [407, 337] width 0 height 13
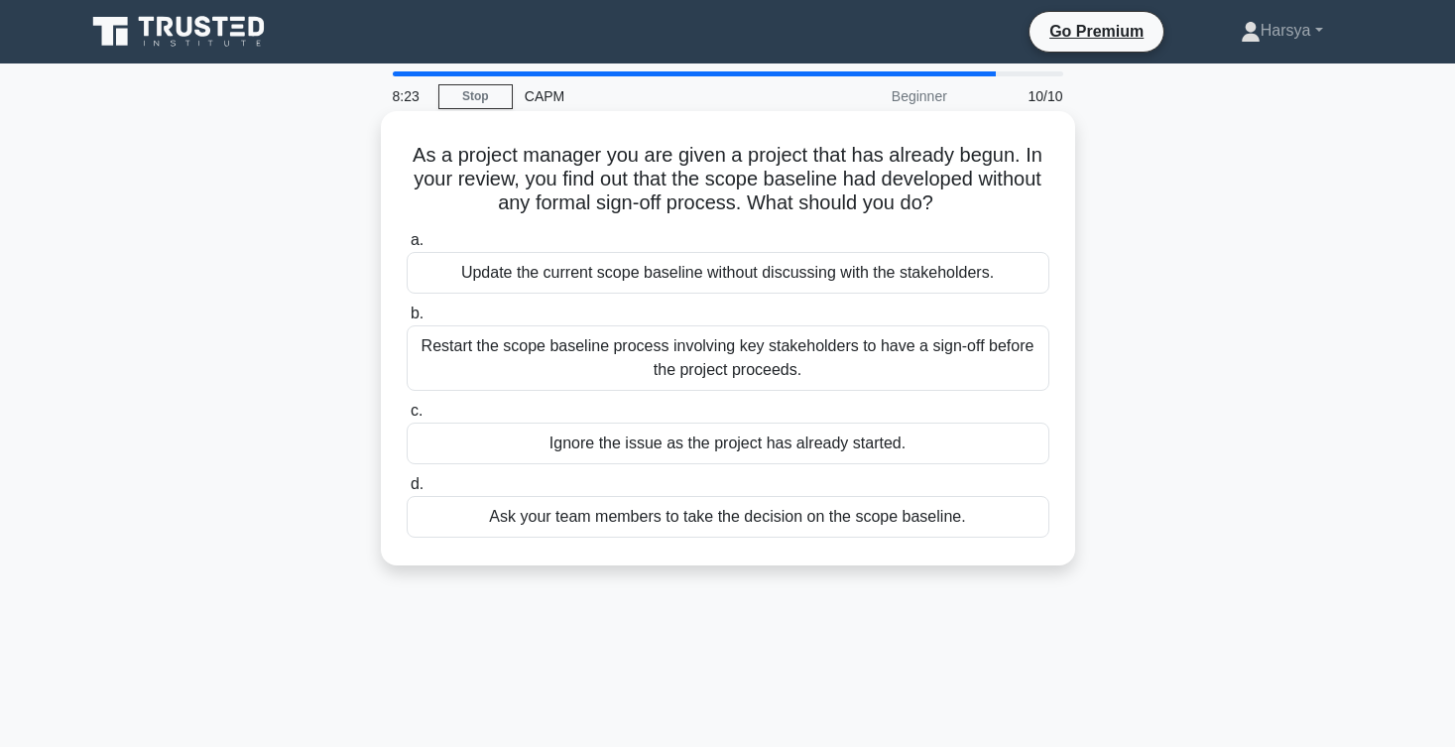
click at [819, 317] on label "b. Restart the scope baseline process involving key stakeholders to have a sign…" at bounding box center [728, 346] width 643 height 89
click at [407, 317] on input "b. Restart the scope baseline process involving key stakeholders to have a sign…" at bounding box center [407, 314] width 0 height 13
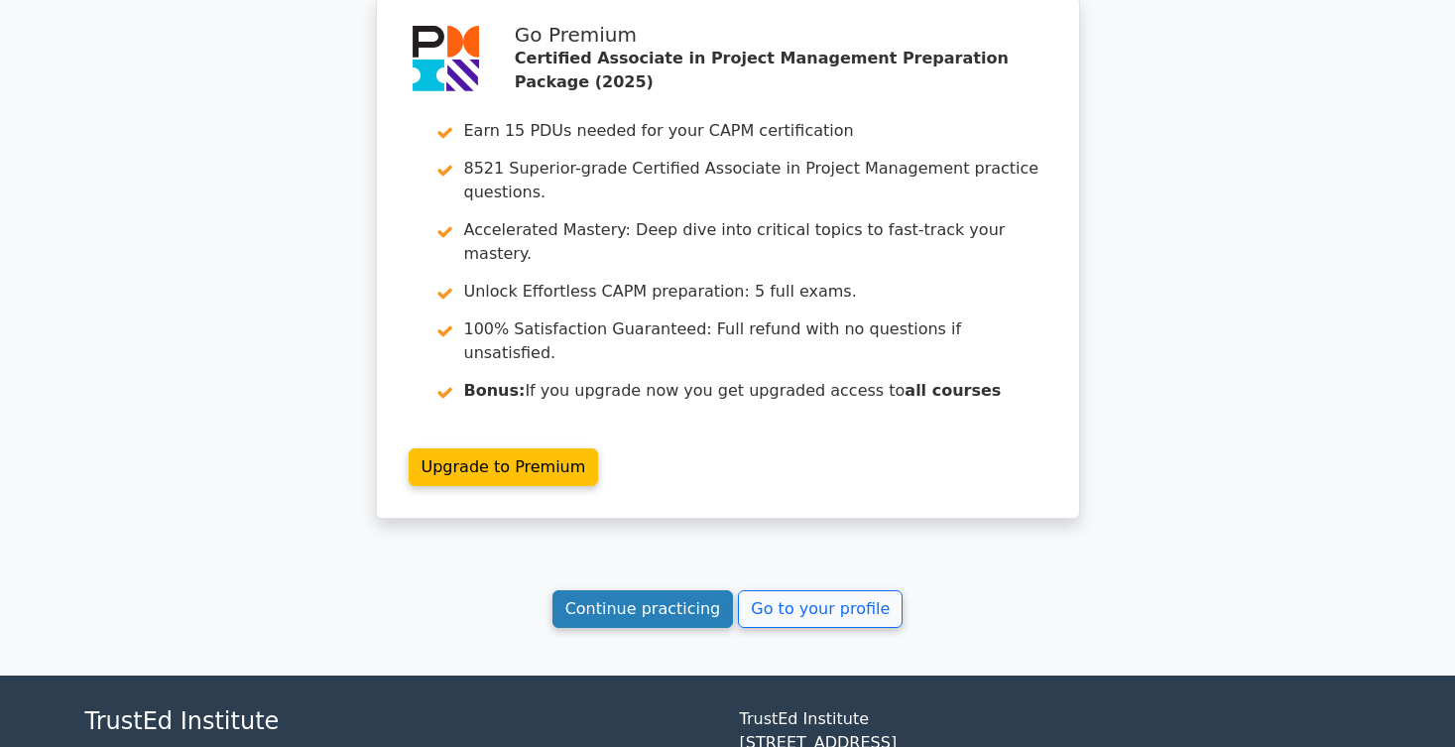
scroll to position [3585, 0]
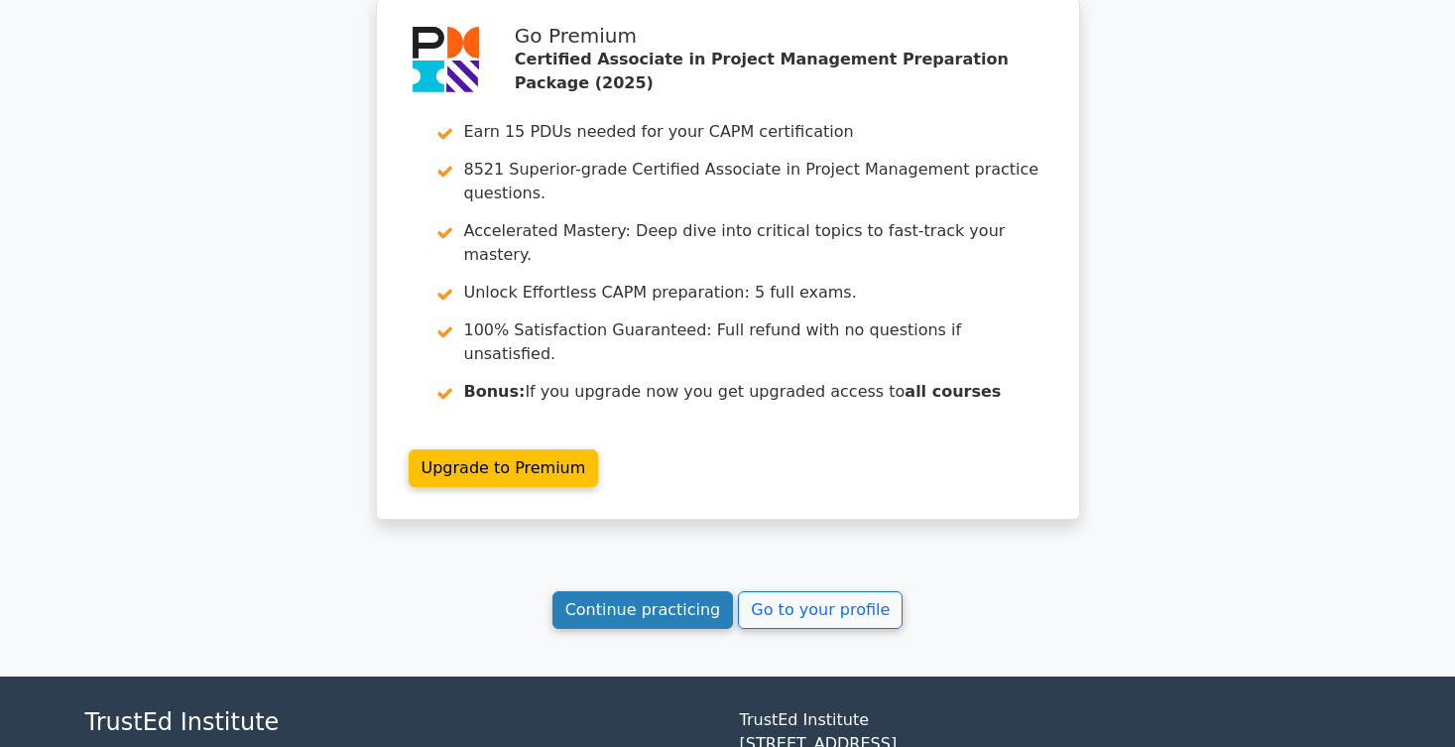
click at [600, 591] on link "Continue practicing" at bounding box center [644, 610] width 182 height 38
